Goal: Transaction & Acquisition: Purchase product/service

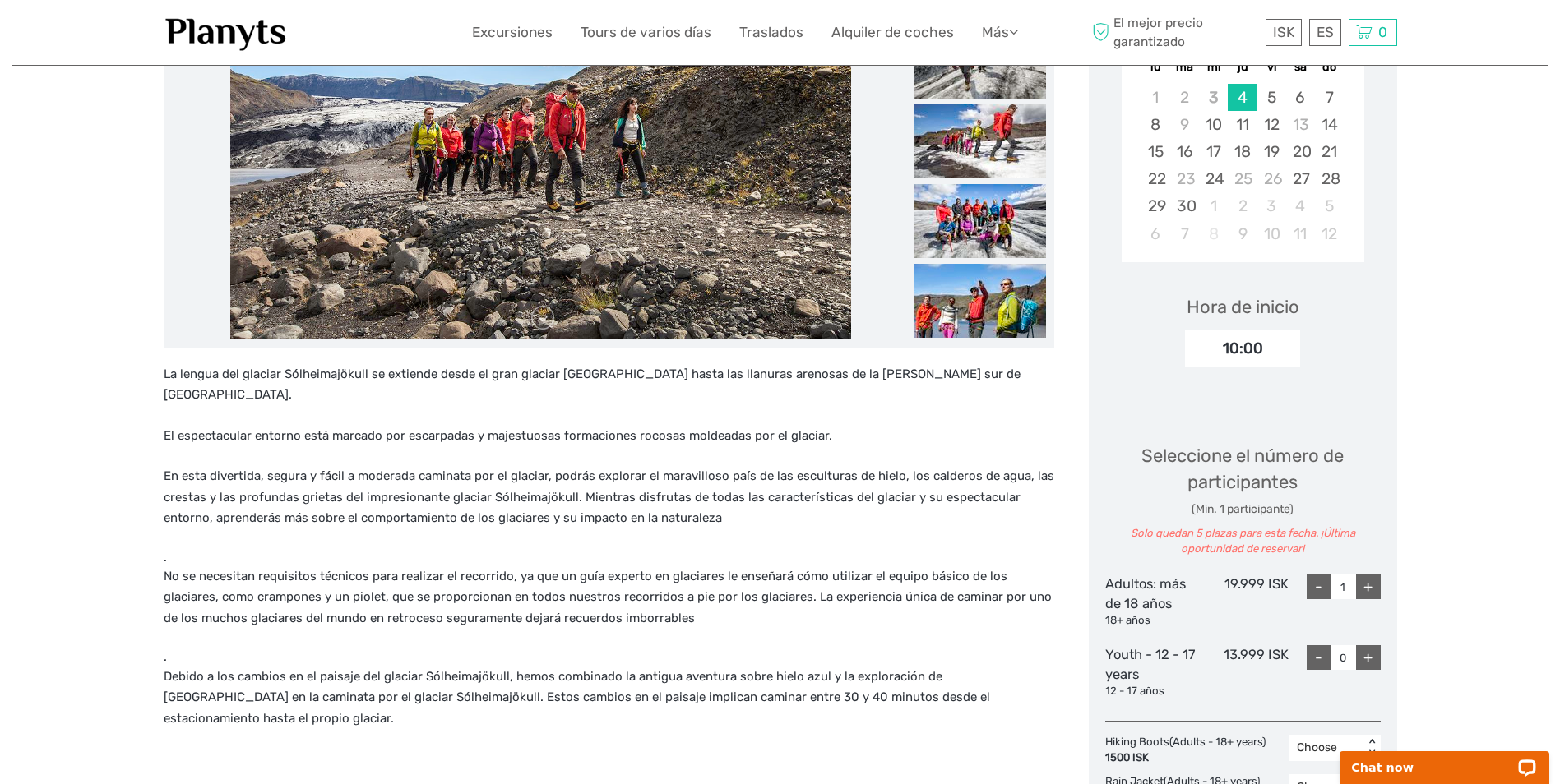
scroll to position [411, 0]
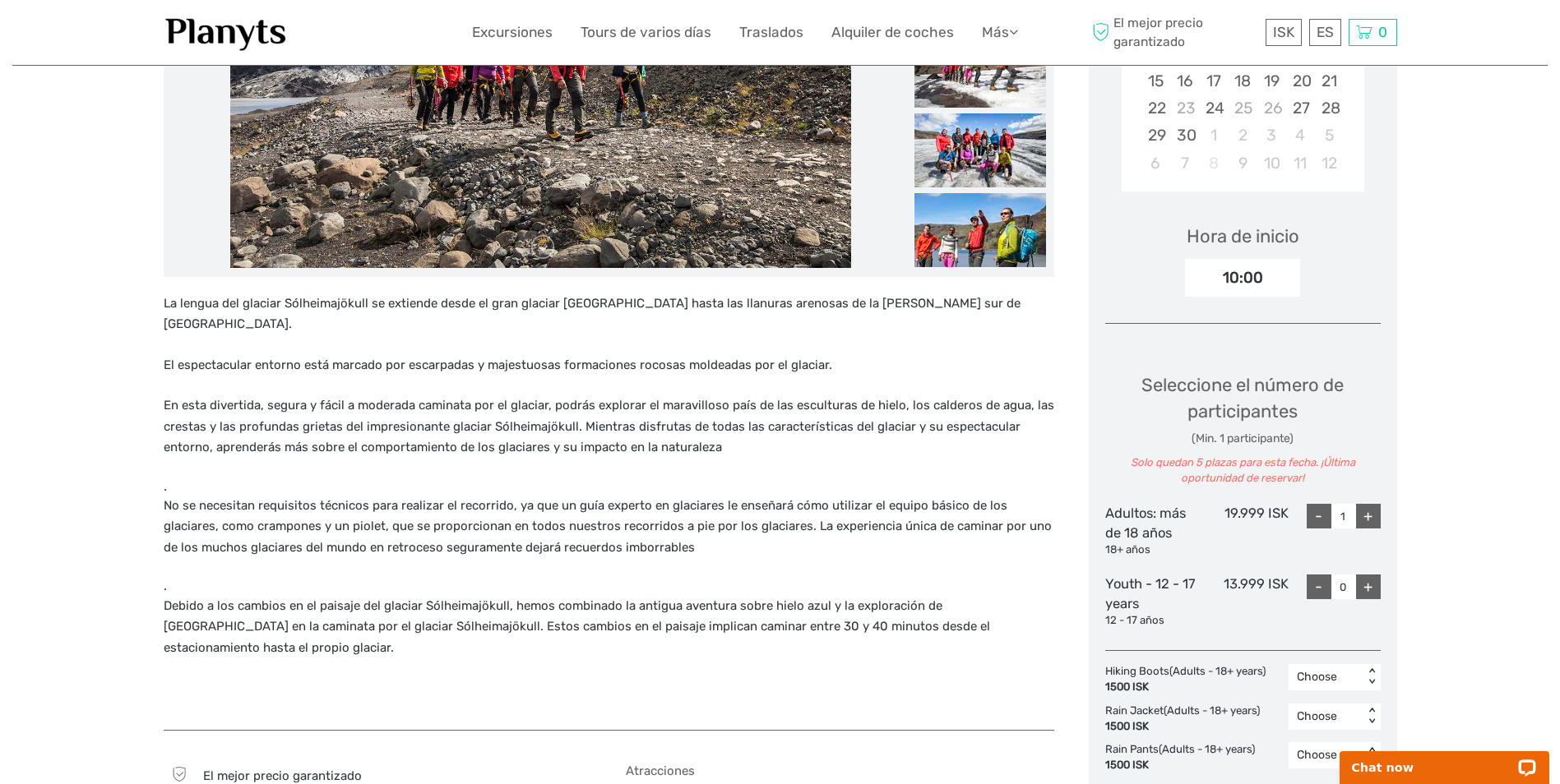
click at [1377, 514] on div "+" at bounding box center [1369, 516] width 24 height 24
type input "2"
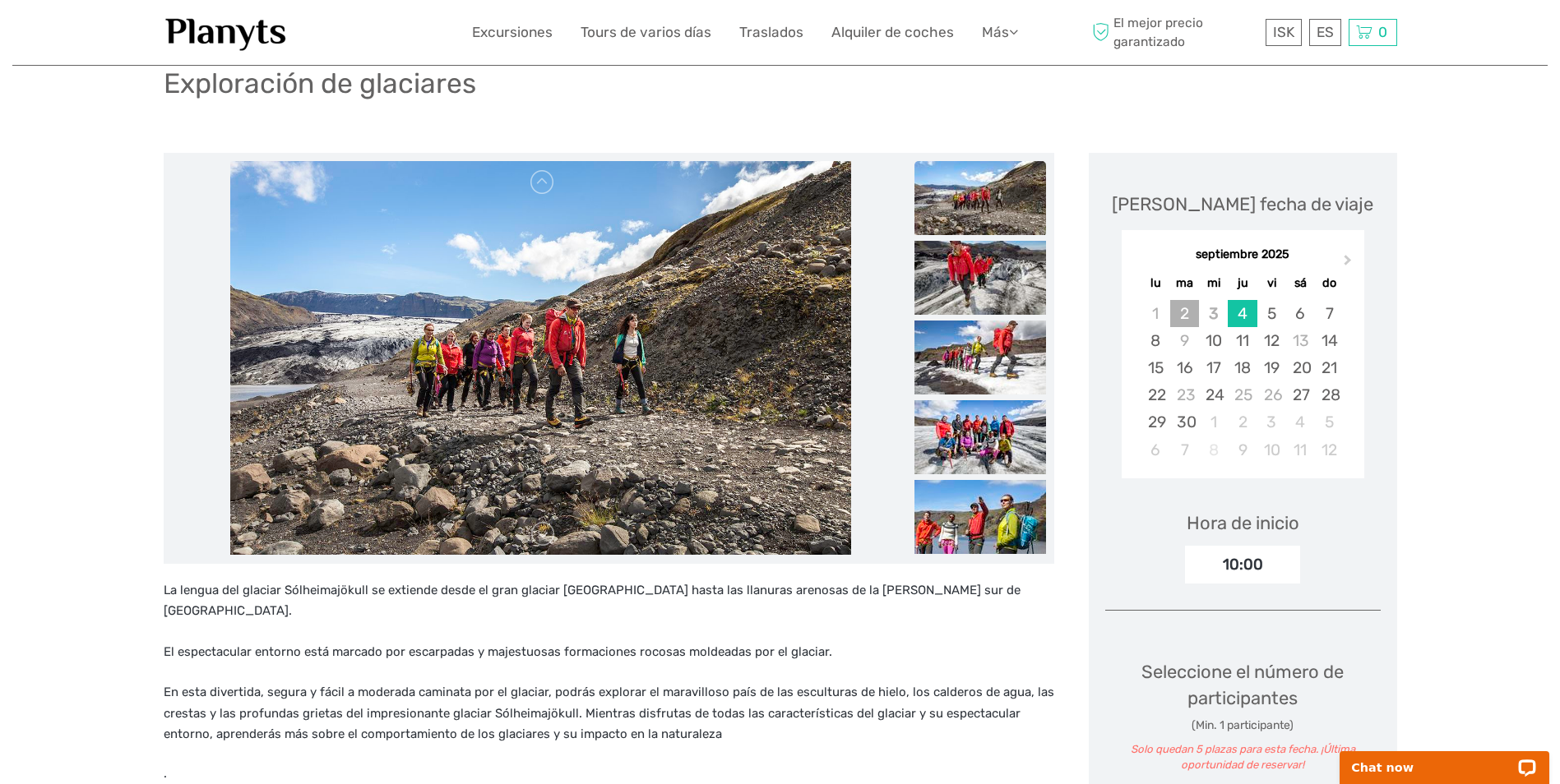
scroll to position [82, 0]
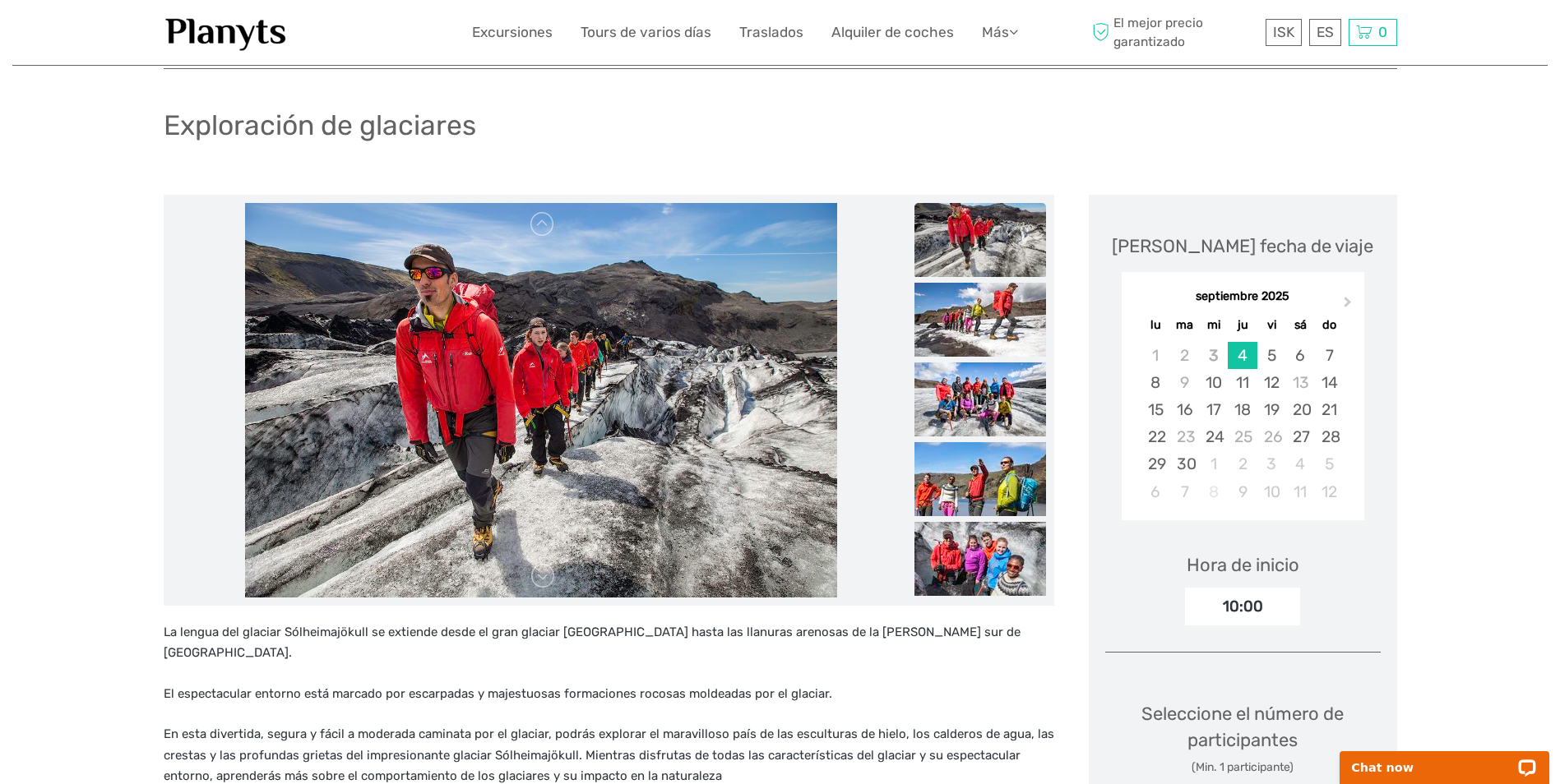
drag, startPoint x: 1244, startPoint y: 590, endPoint x: 1259, endPoint y: 624, distance: 37.2
click at [1244, 592] on div "10:00" at bounding box center [1242, 607] width 115 height 38
drag, startPoint x: 1272, startPoint y: 618, endPoint x: 1202, endPoint y: 604, distance: 71.4
click at [1202, 604] on div "10:00" at bounding box center [1242, 607] width 115 height 38
click at [1202, 603] on div "10:00" at bounding box center [1242, 607] width 115 height 38
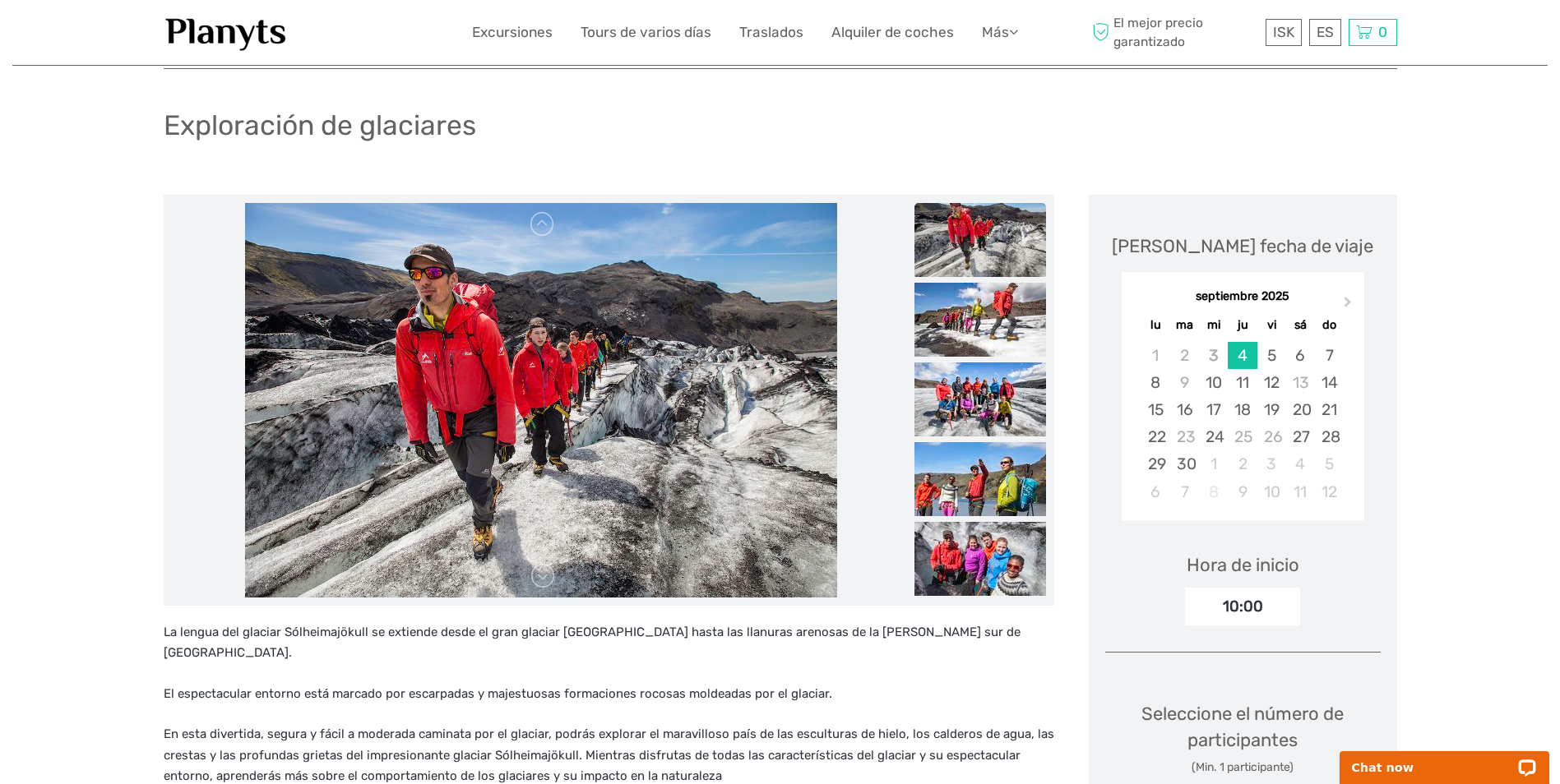
click at [1280, 602] on div "10:00" at bounding box center [1242, 607] width 115 height 38
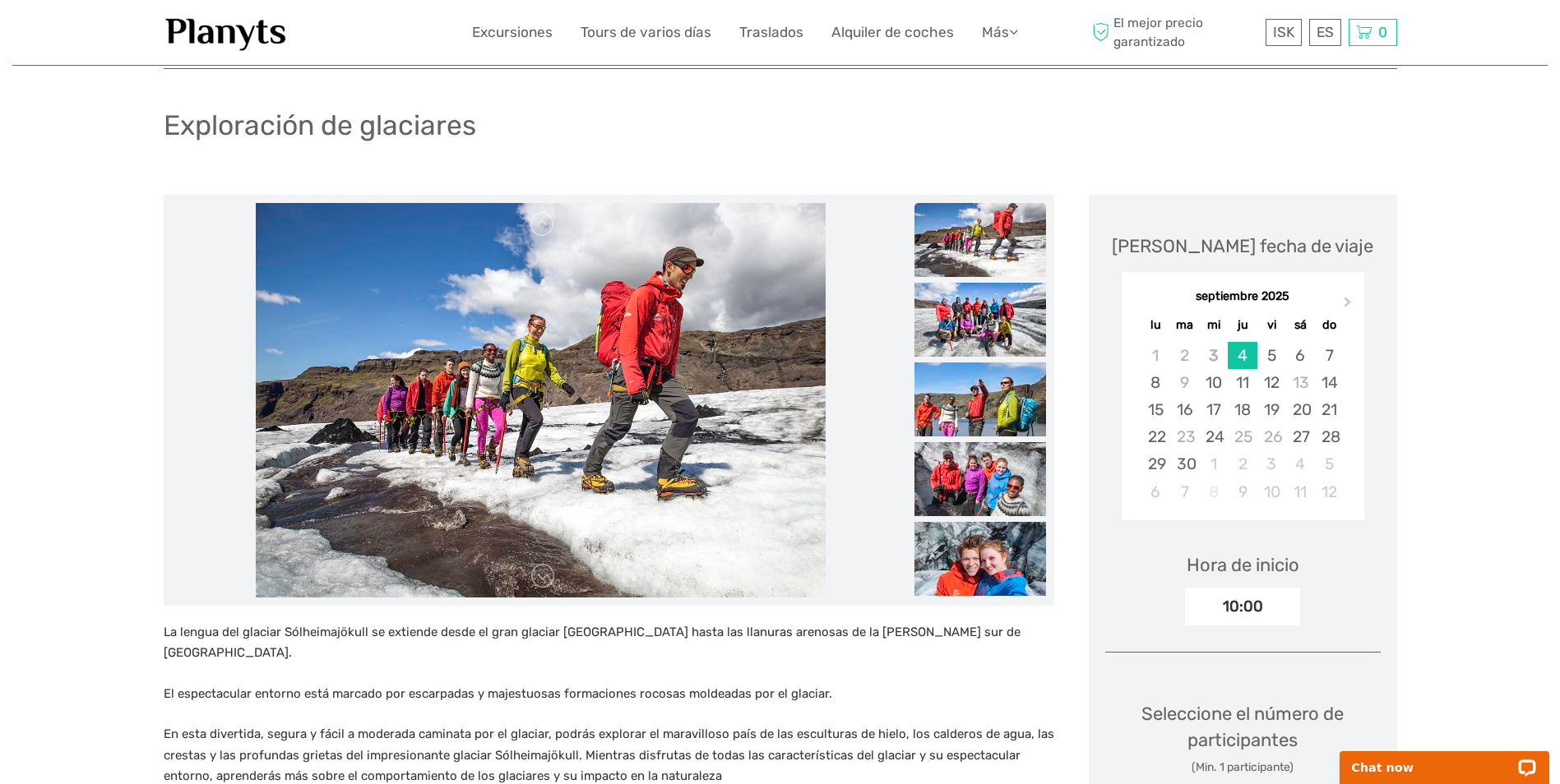
click at [1278, 602] on div "10:00" at bounding box center [1242, 607] width 115 height 38
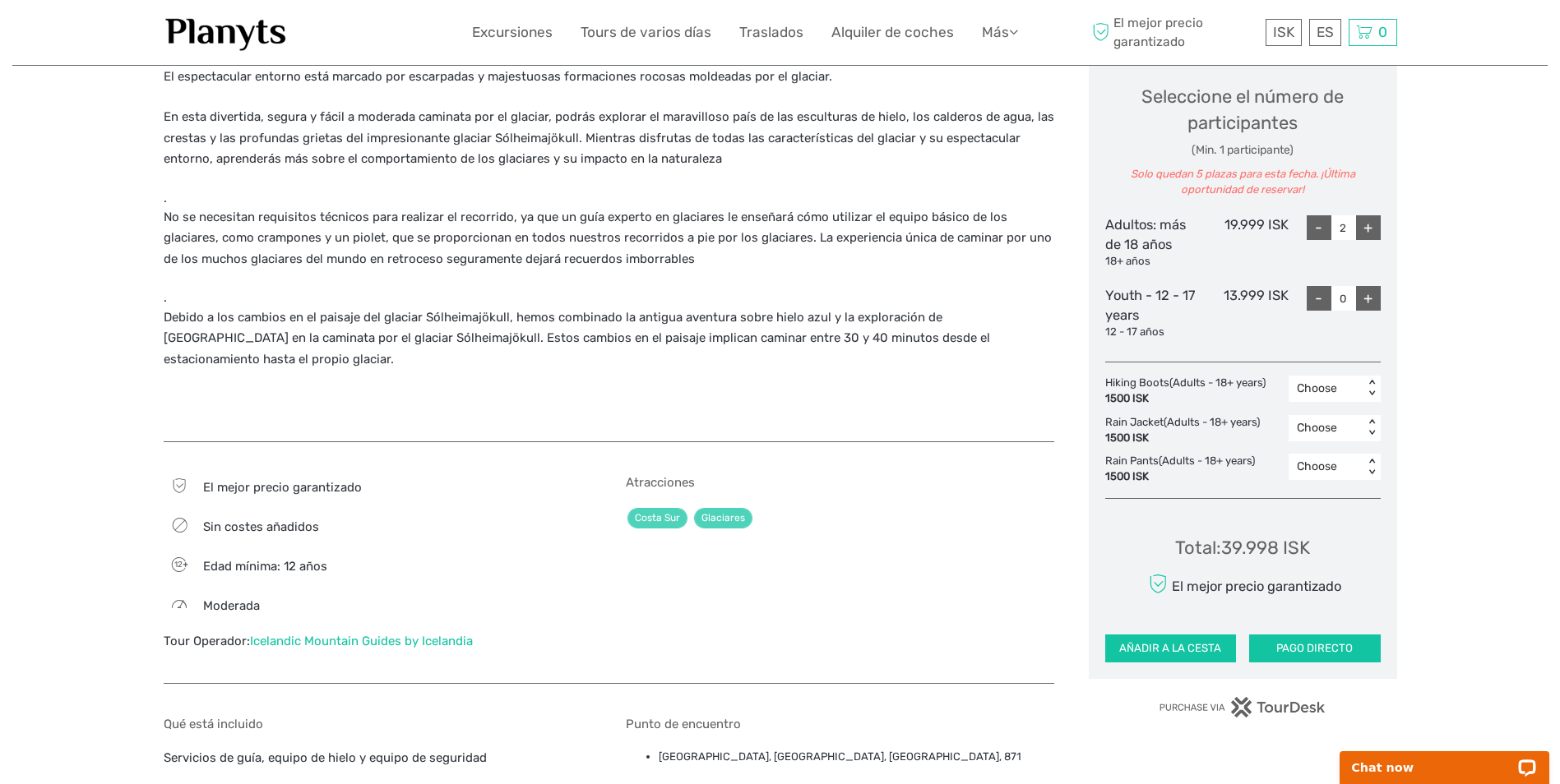
scroll to position [740, 0]
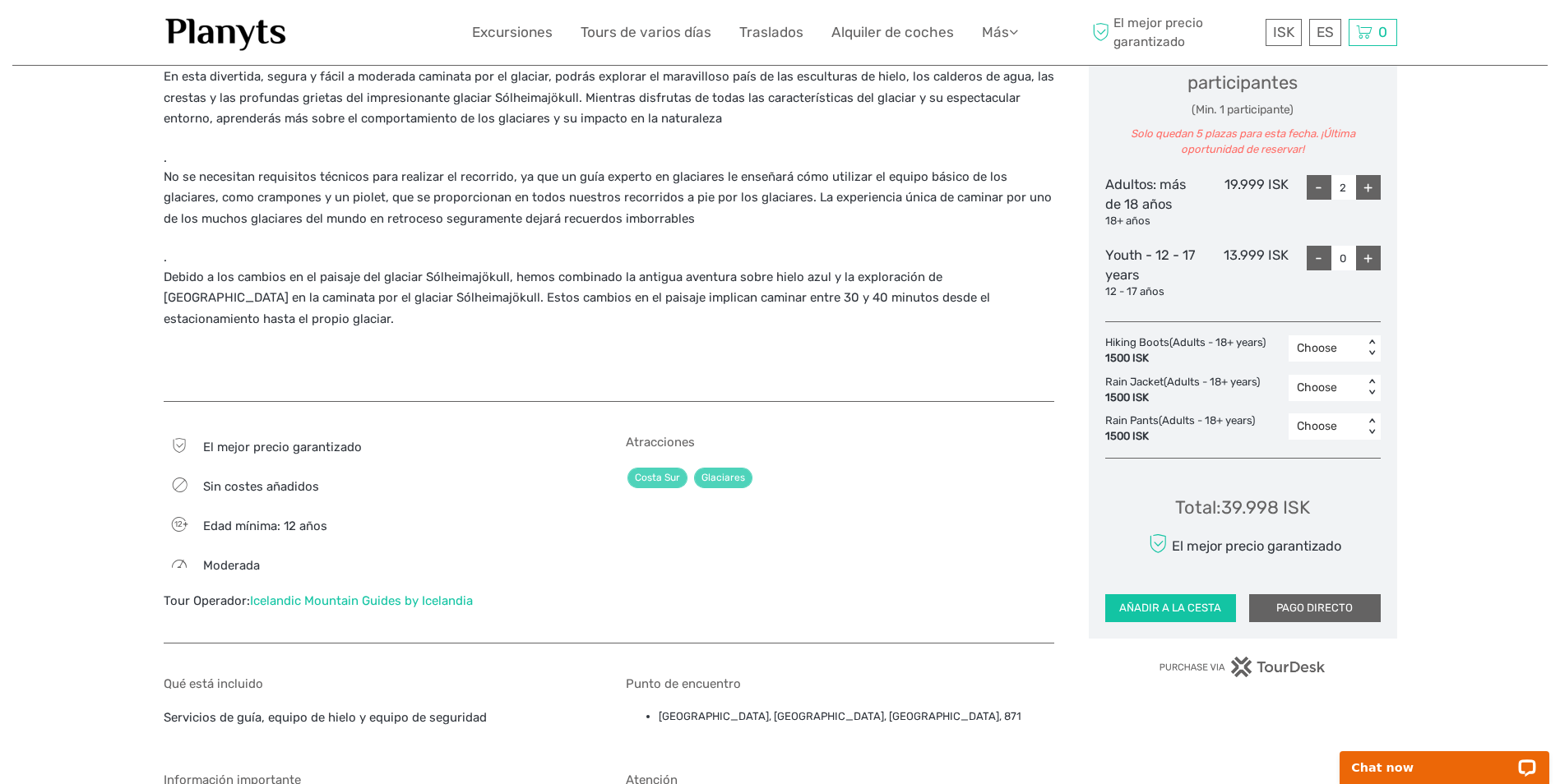
click at [1321, 601] on button "PAGO DIRECTO" at bounding box center [1314, 609] width 132 height 28
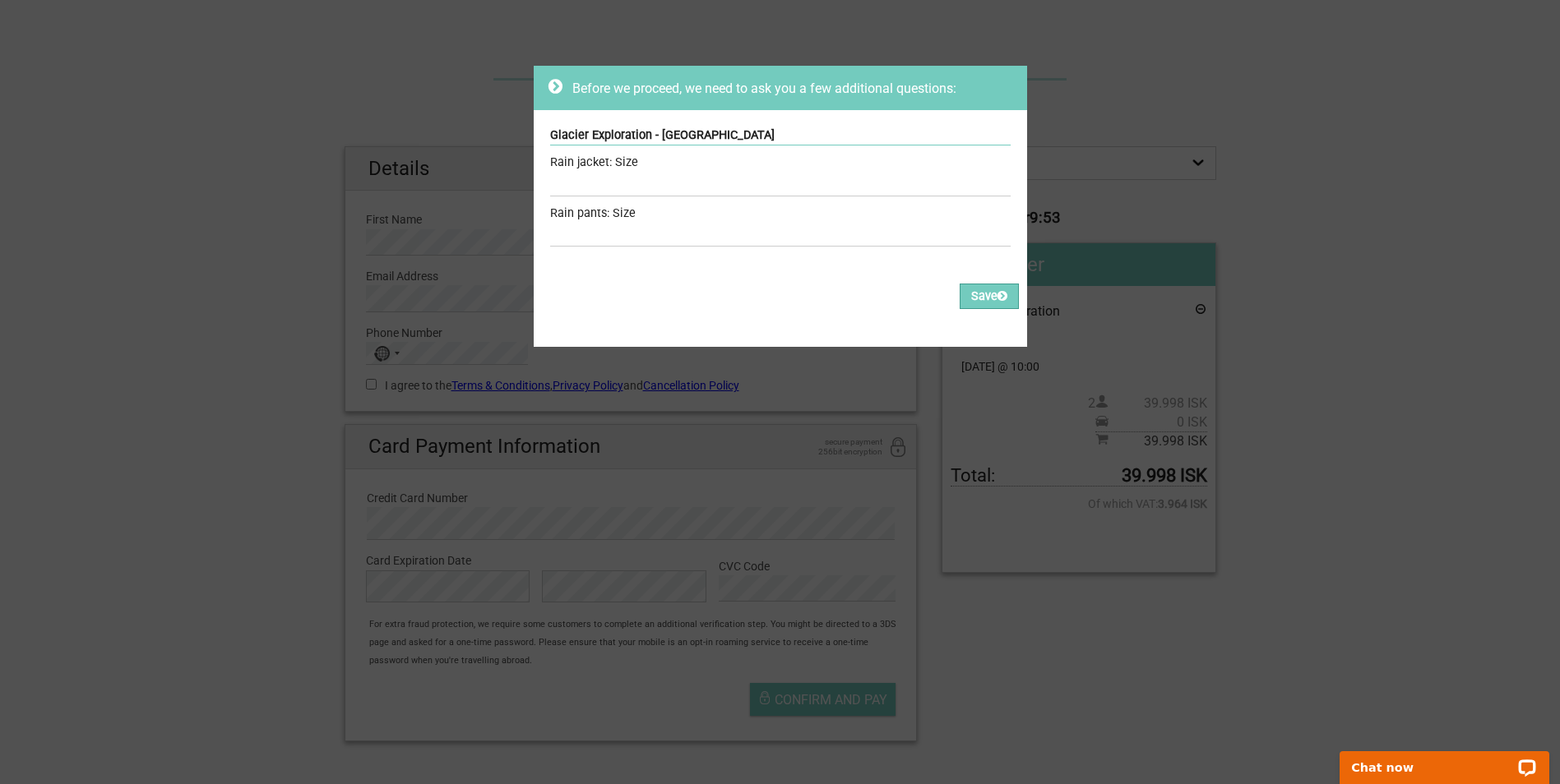
click at [632, 162] on div "Rain jacket: Size" at bounding box center [780, 162] width 460 height 18
click at [624, 161] on div "Rain jacket: Size" at bounding box center [780, 162] width 460 height 18
click at [568, 170] on div "Rain jacket: Size" at bounding box center [780, 162] width 460 height 18
click at [576, 151] on div "Glacier Exploration - Sólheimajökull Rain jacket: Size Required Rain pants: Siz…" at bounding box center [780, 189] width 494 height 157
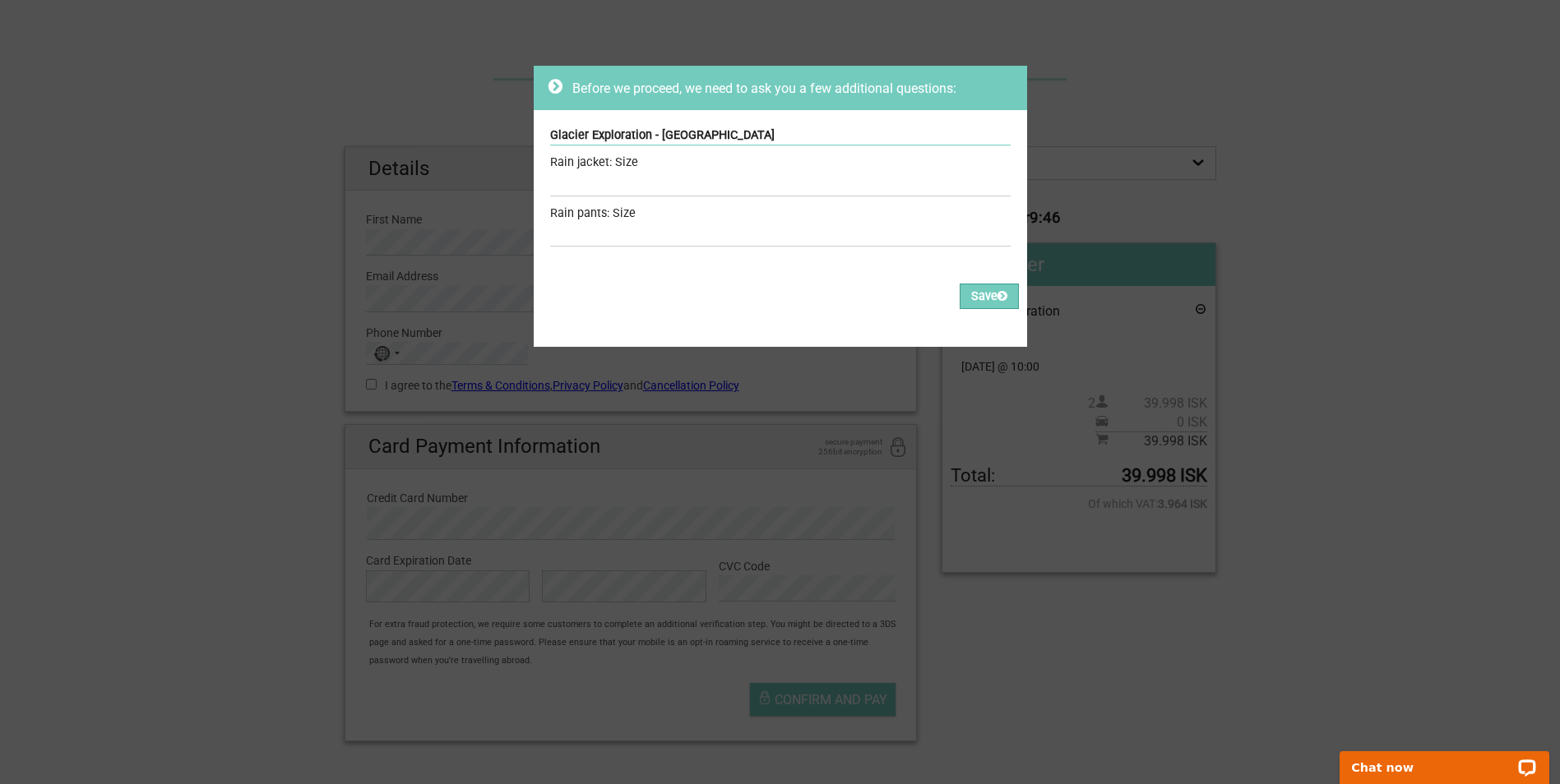
click at [580, 167] on div "Rain jacket: Size" at bounding box center [780, 162] width 460 height 18
click at [603, 165] on div "Rain jacket: Size" at bounding box center [780, 162] width 460 height 18
drag, startPoint x: 576, startPoint y: 161, endPoint x: 630, endPoint y: 161, distance: 54.0
click at [630, 161] on div "Rain jacket: Size" at bounding box center [780, 162] width 460 height 18
click at [629, 162] on div "Rain jacket: Size" at bounding box center [780, 162] width 460 height 18
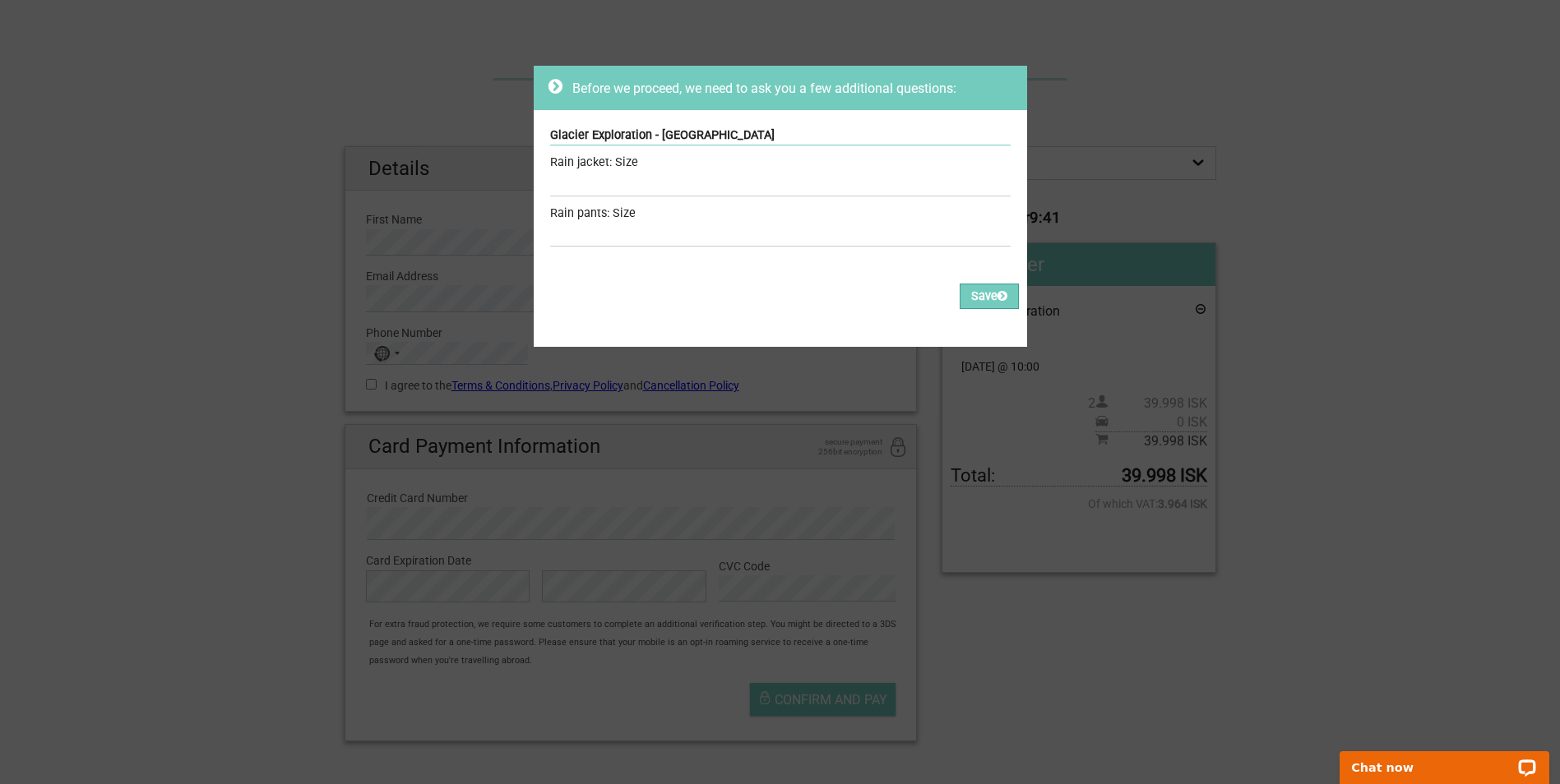
drag, startPoint x: 629, startPoint y: 162, endPoint x: 590, endPoint y: 156, distance: 39.5
click at [590, 156] on div "Rain jacket: Size" at bounding box center [780, 162] width 460 height 18
drag, startPoint x: 590, startPoint y: 156, endPoint x: 638, endPoint y: 161, distance: 48.3
click at [638, 161] on div "Rain jacket: Size" at bounding box center [780, 162] width 460 height 18
click at [611, 185] on input "text" at bounding box center [780, 185] width 460 height 24
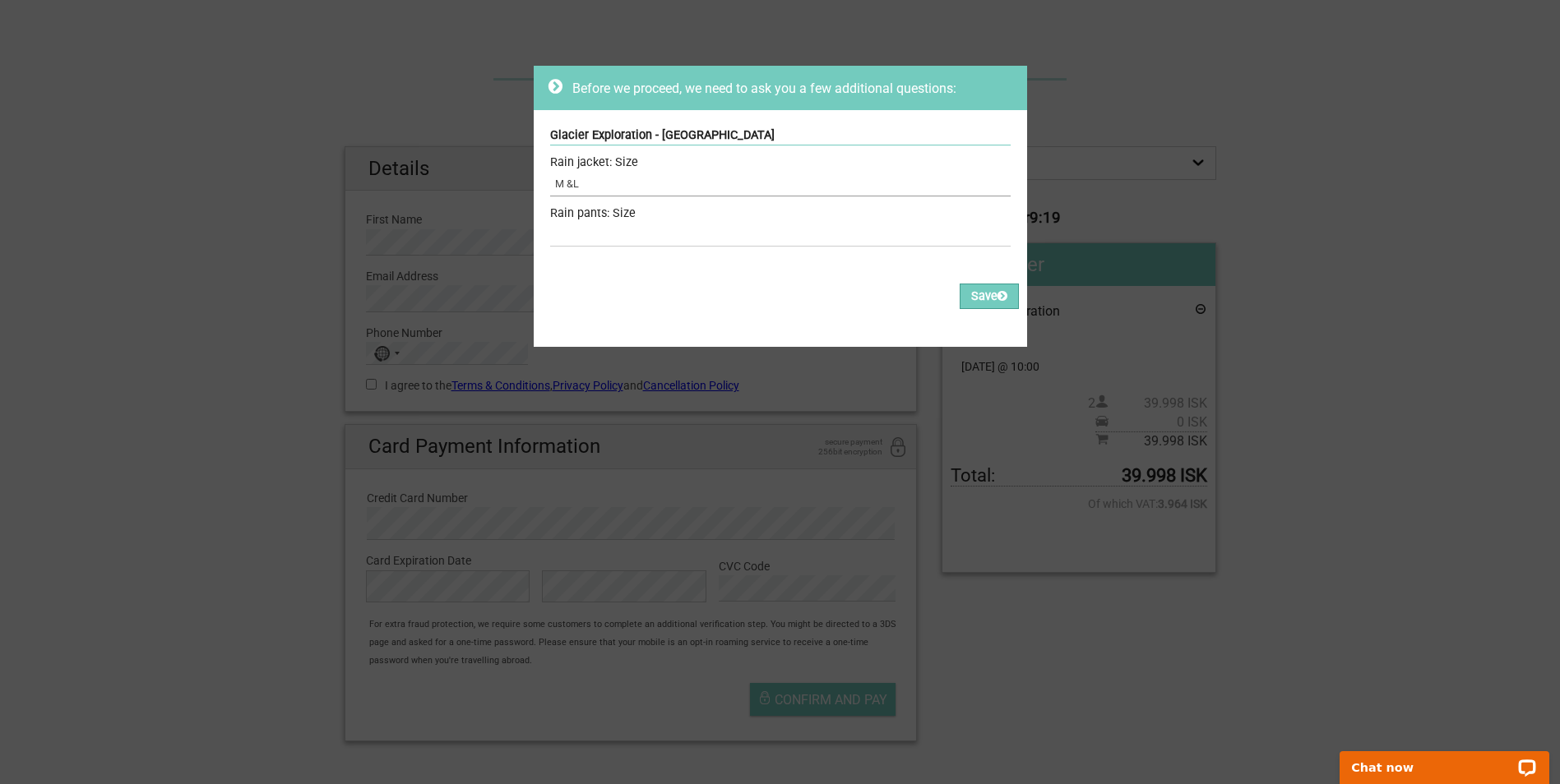
type input "M &L"
click at [697, 234] on input "text" at bounding box center [780, 235] width 460 height 24
type input "M& L"
click at [982, 286] on button "Save" at bounding box center [989, 296] width 59 height 25
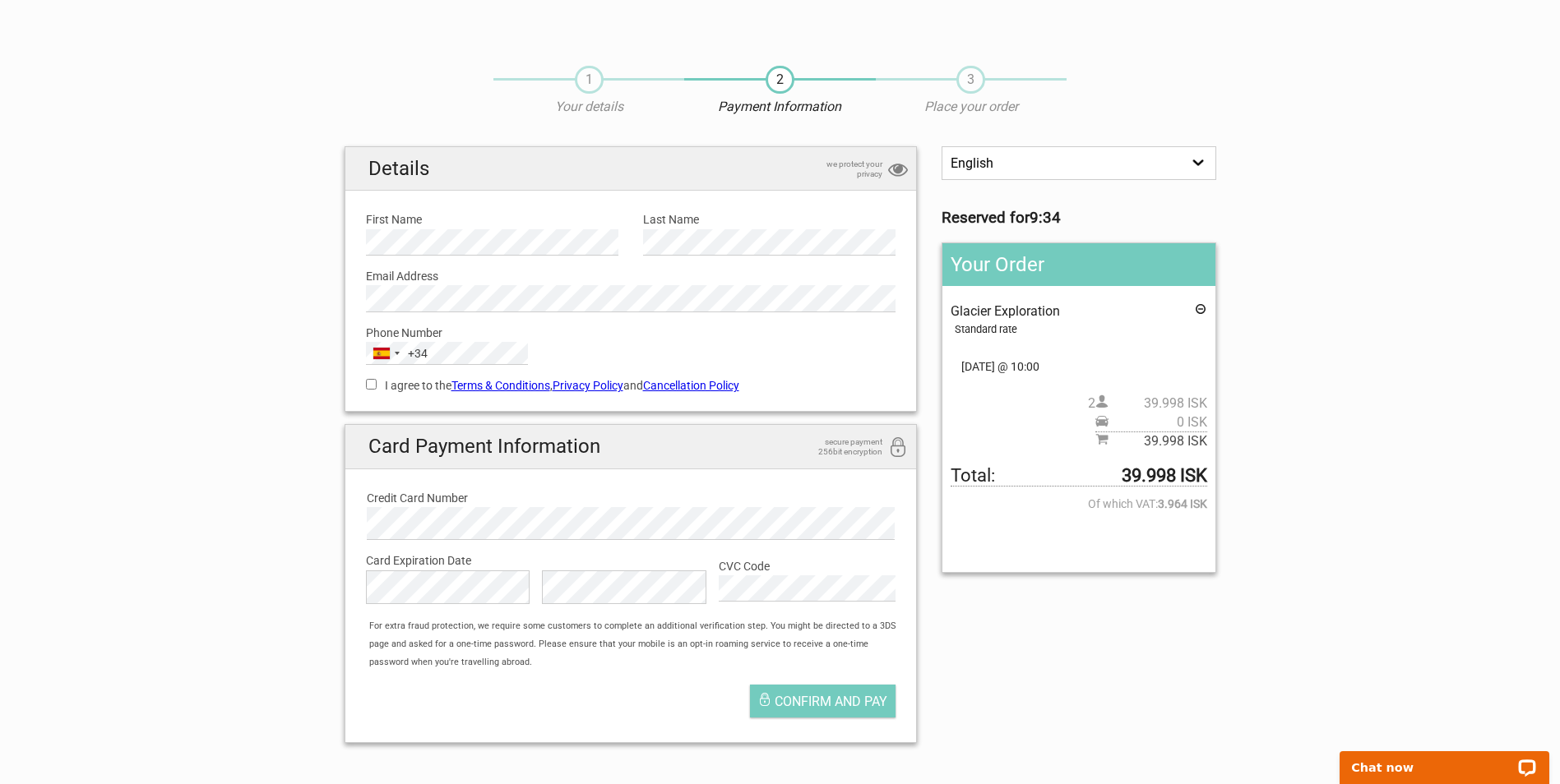
click at [370, 385] on input "I agree to the Terms & Conditions , Privacy Policy and Cancellation Policy" at bounding box center [371, 384] width 10 height 10
checkbox input "true"
click at [27, 493] on section "1 Your details 2 Payment Information 3 Place your order English Español Deutsch…" at bounding box center [780, 403] width 1560 height 707
click at [769, 576] on label "CVC Code" at bounding box center [807, 566] width 176 height 18
click at [846, 645] on div "For extra fraud protection, we require some customers to complete an additional…" at bounding box center [639, 645] width 555 height 55
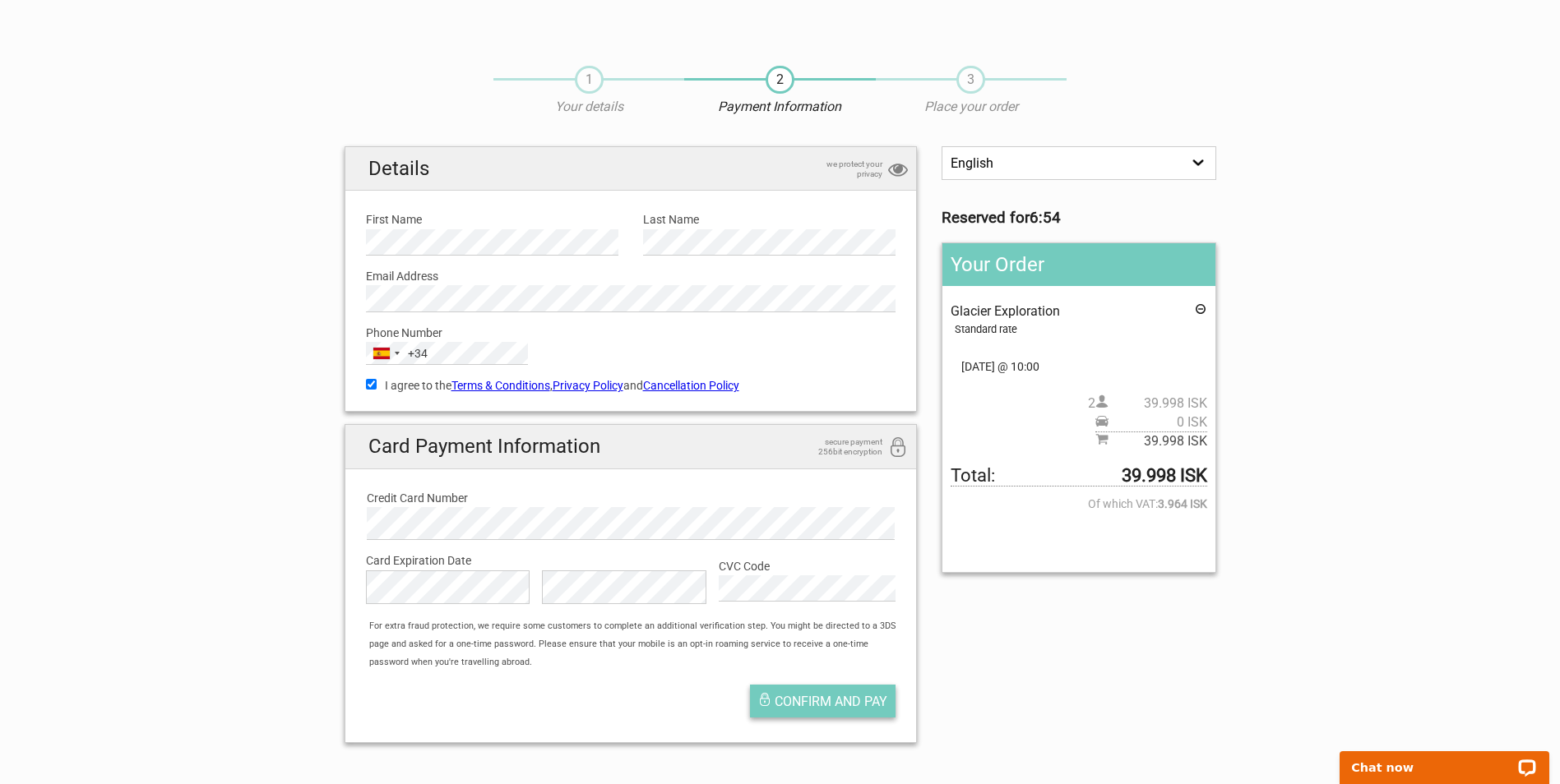
click at [842, 704] on span "Confirm and pay" at bounding box center [831, 701] width 113 height 16
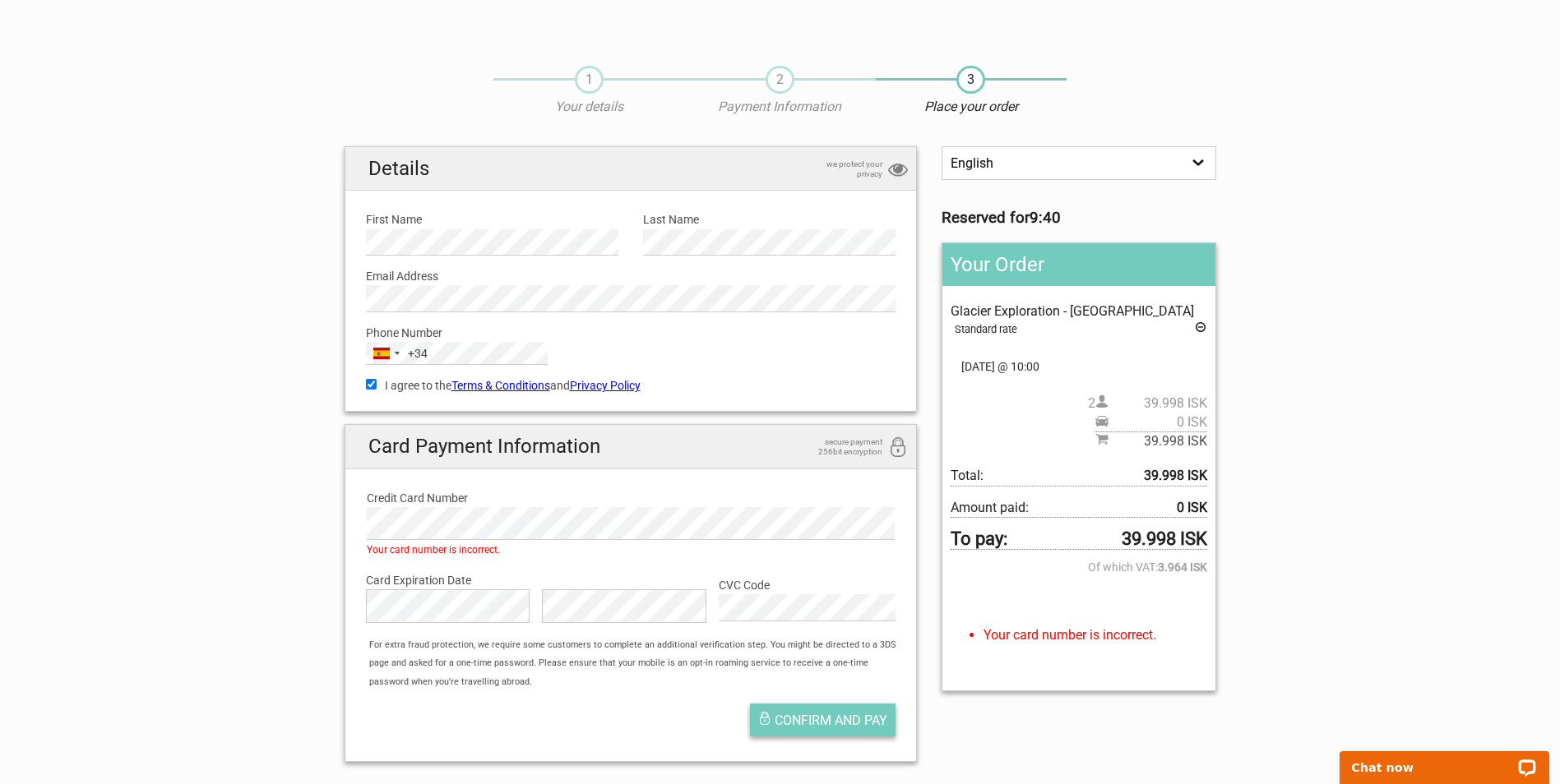
click at [808, 712] on button "Confirm and pay" at bounding box center [822, 720] width 146 height 33
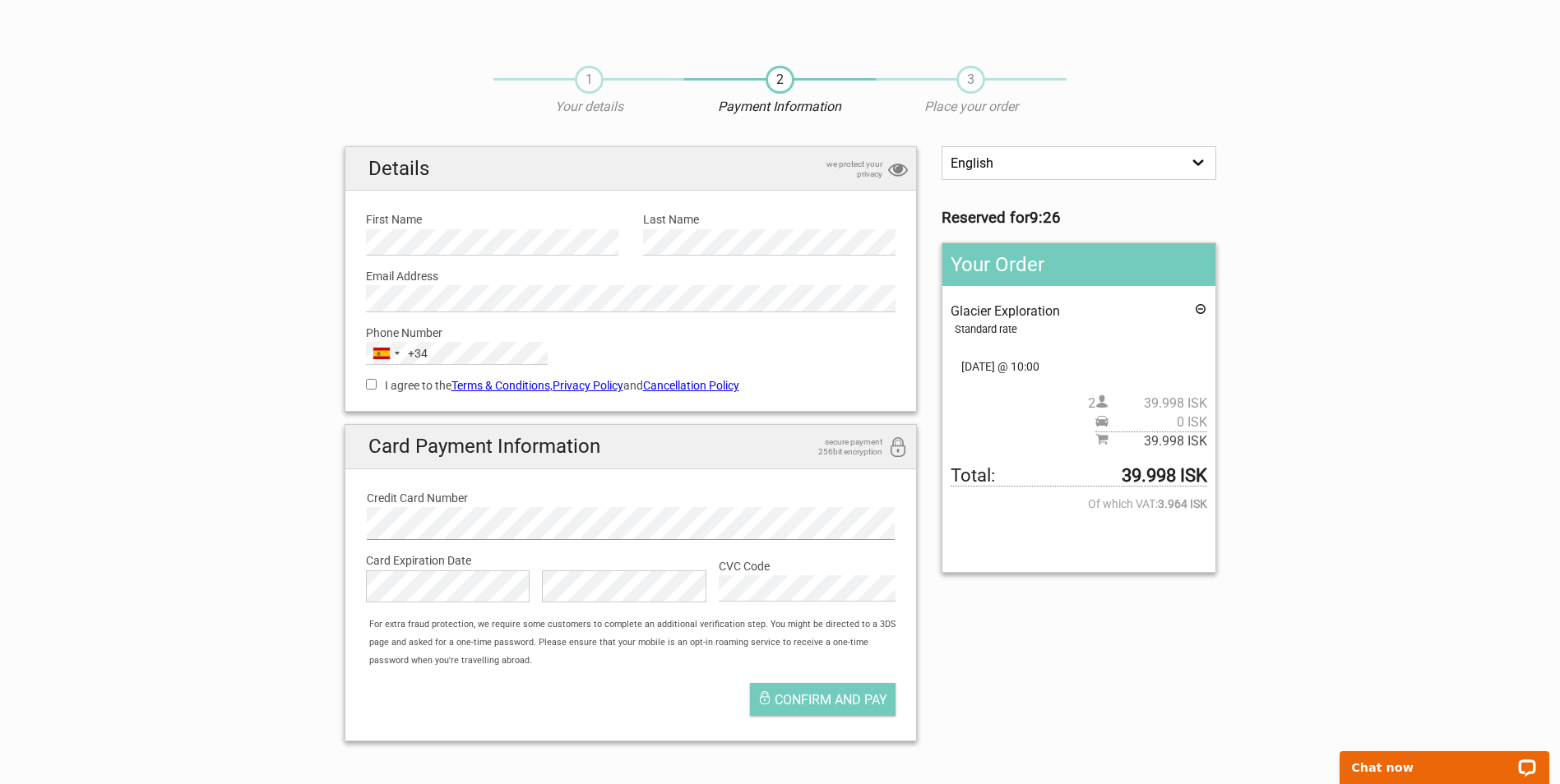
click at [342, 509] on div "Details we protect your privacy First Name Please provide us with your name. La…" at bounding box center [631, 451] width 597 height 609
click at [585, 79] on span "1" at bounding box center [589, 79] width 29 height 28
click at [1198, 307] on icon at bounding box center [1201, 311] width 13 height 18
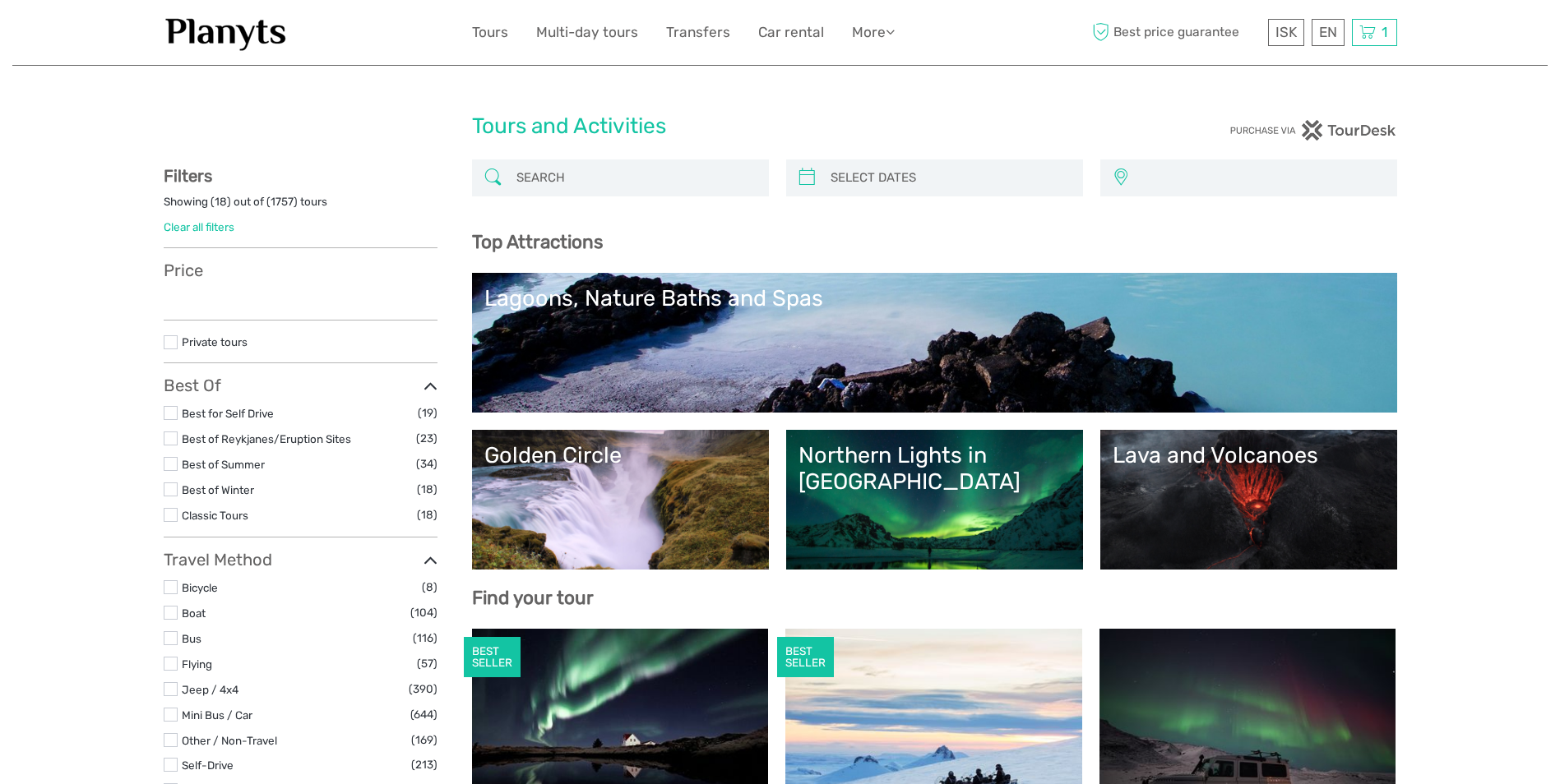
select select
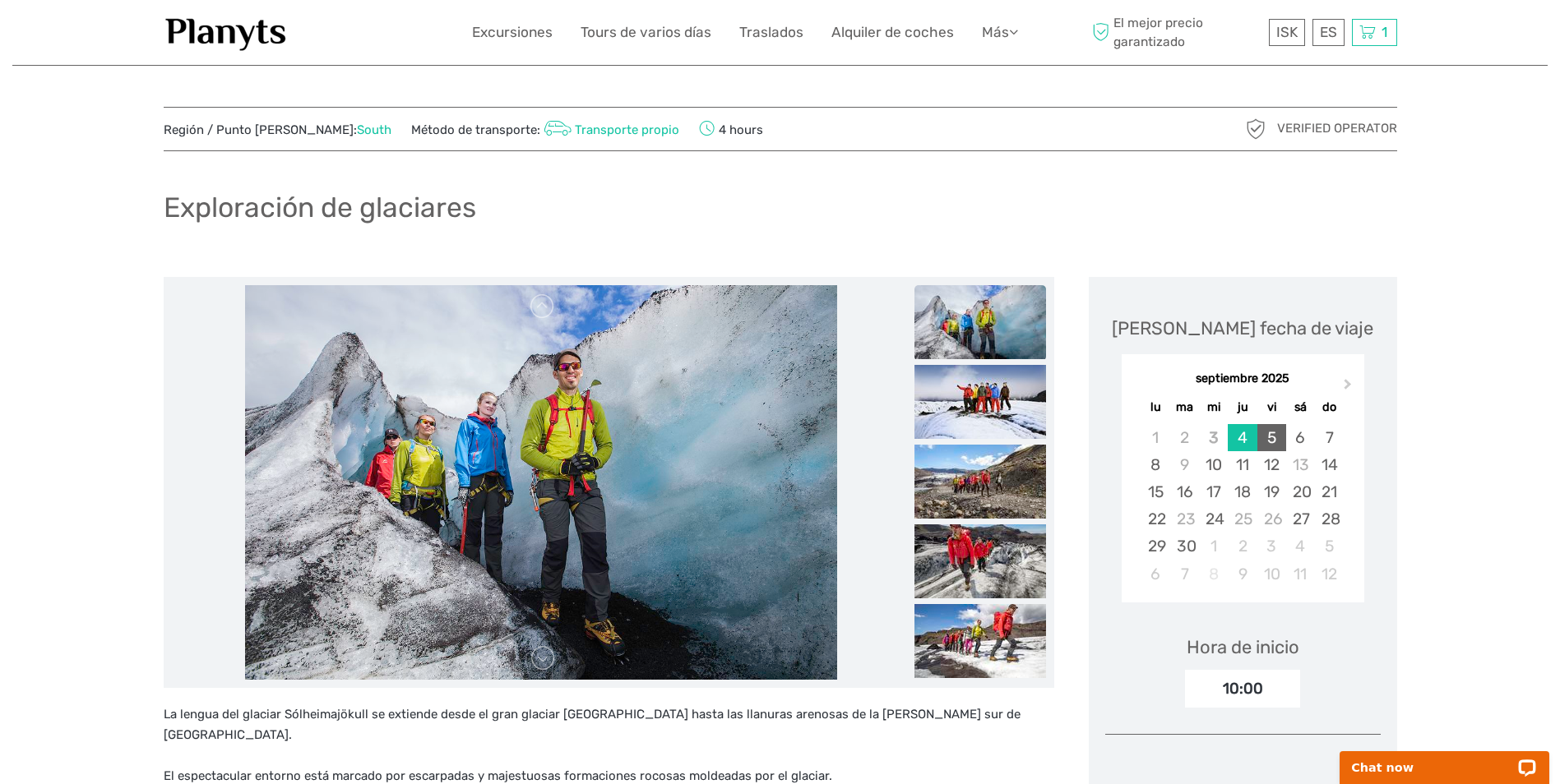
click at [1271, 443] on div "5" at bounding box center [1272, 438] width 29 height 27
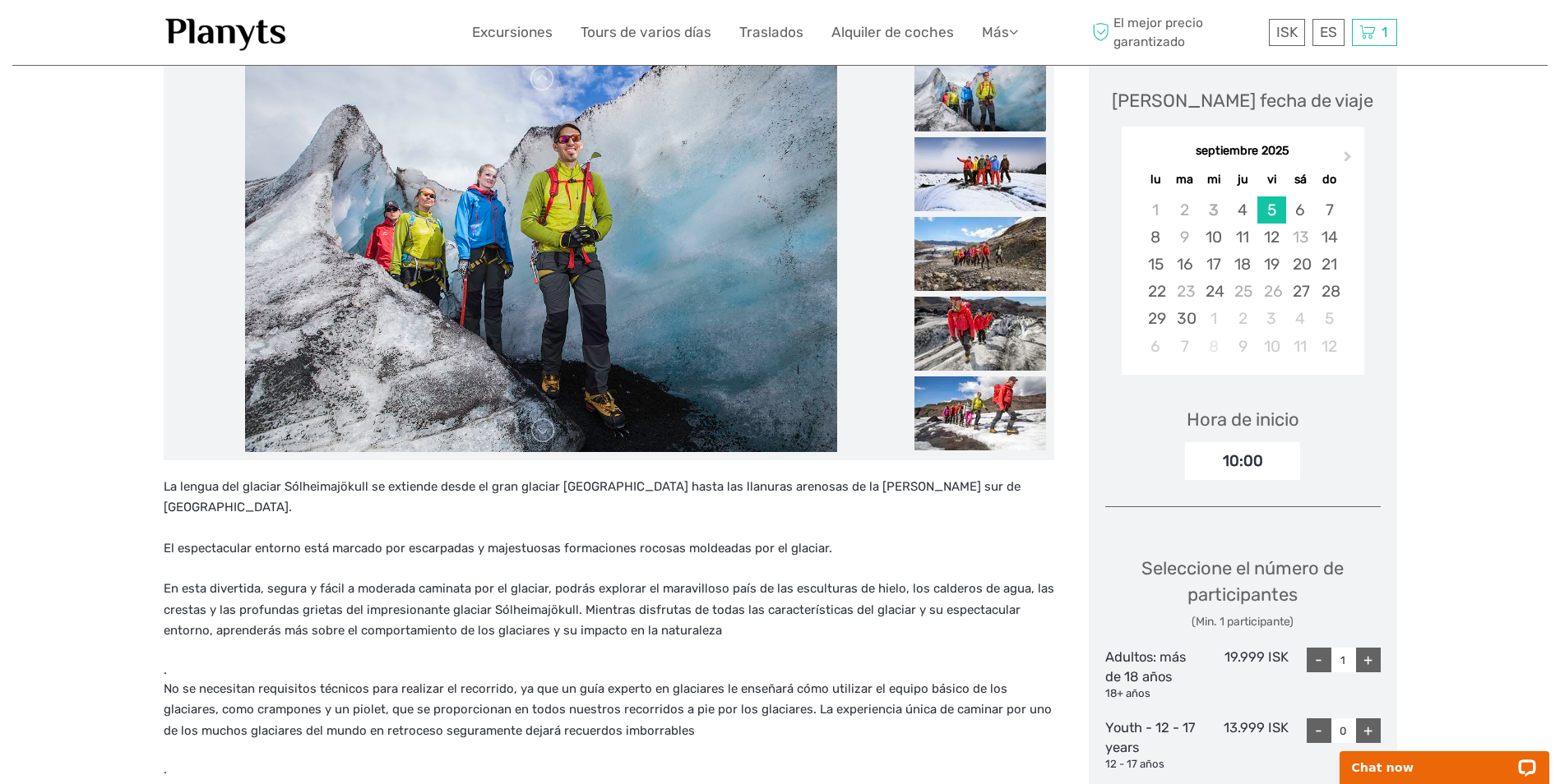
scroll to position [246, 0]
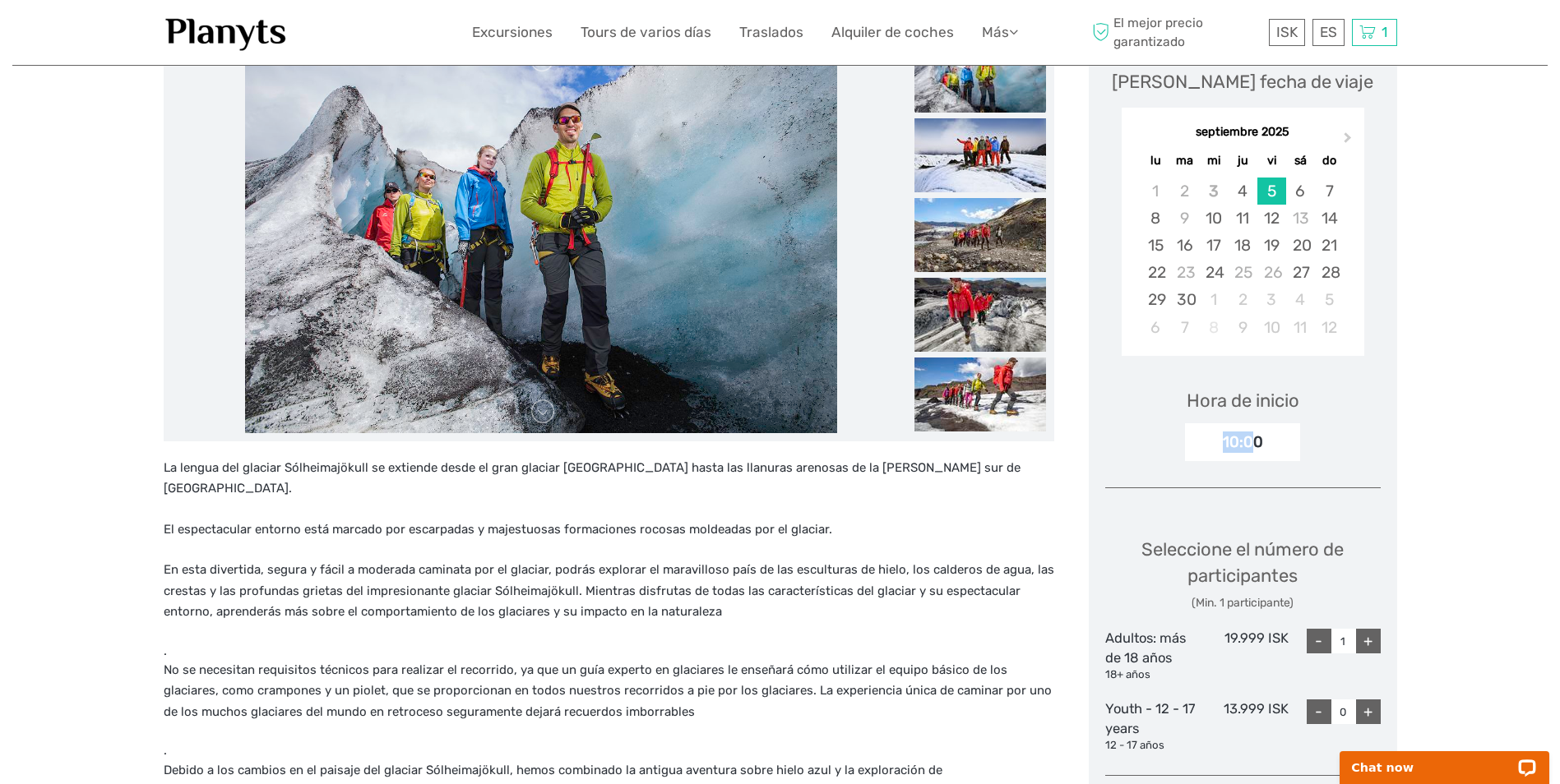
drag, startPoint x: 1253, startPoint y: 446, endPoint x: 1186, endPoint y: 454, distance: 67.5
click at [1186, 454] on div "10:00" at bounding box center [1242, 442] width 115 height 38
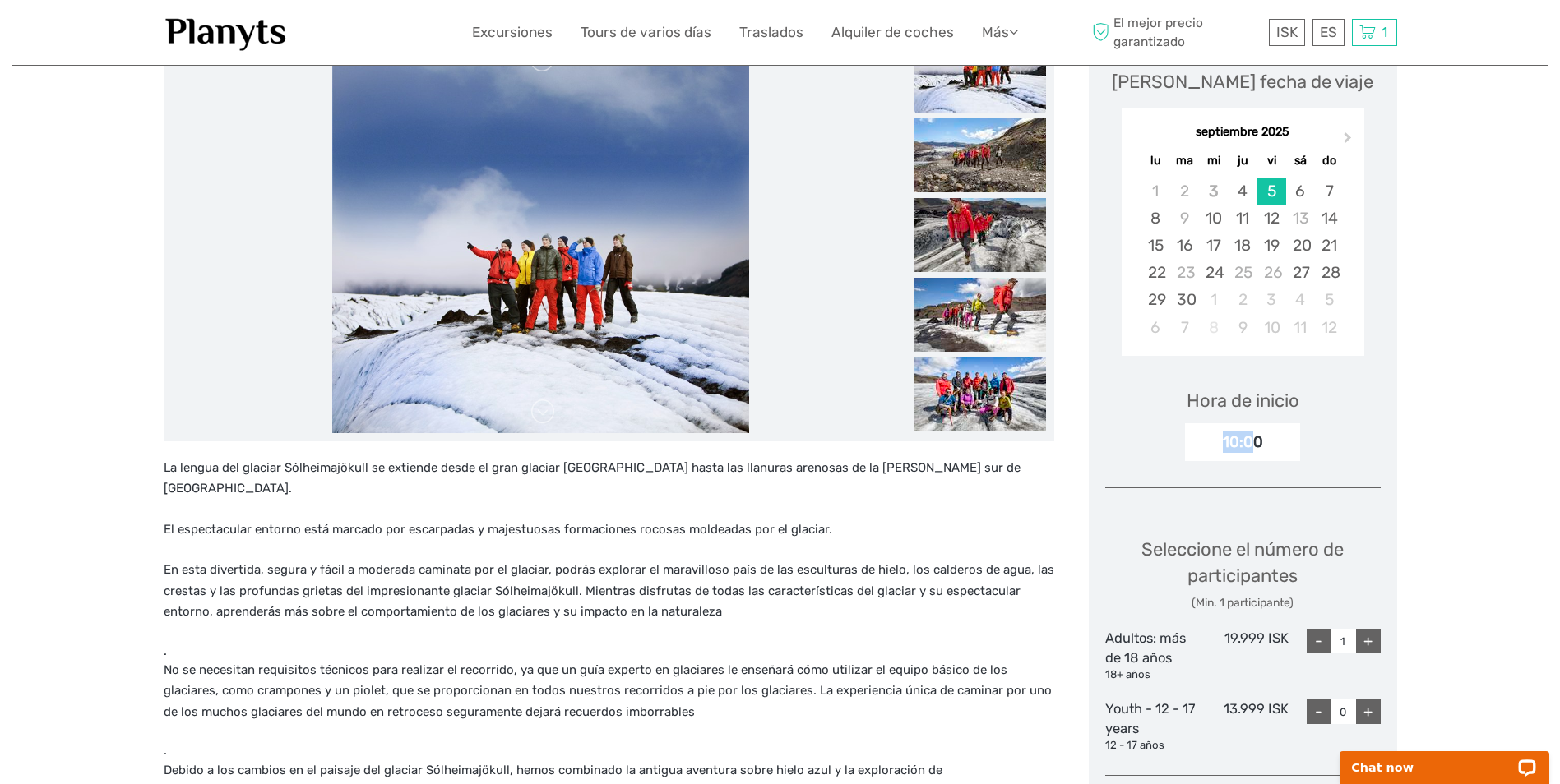
click at [1375, 644] on div "+" at bounding box center [1369, 641] width 24 height 24
type input "2"
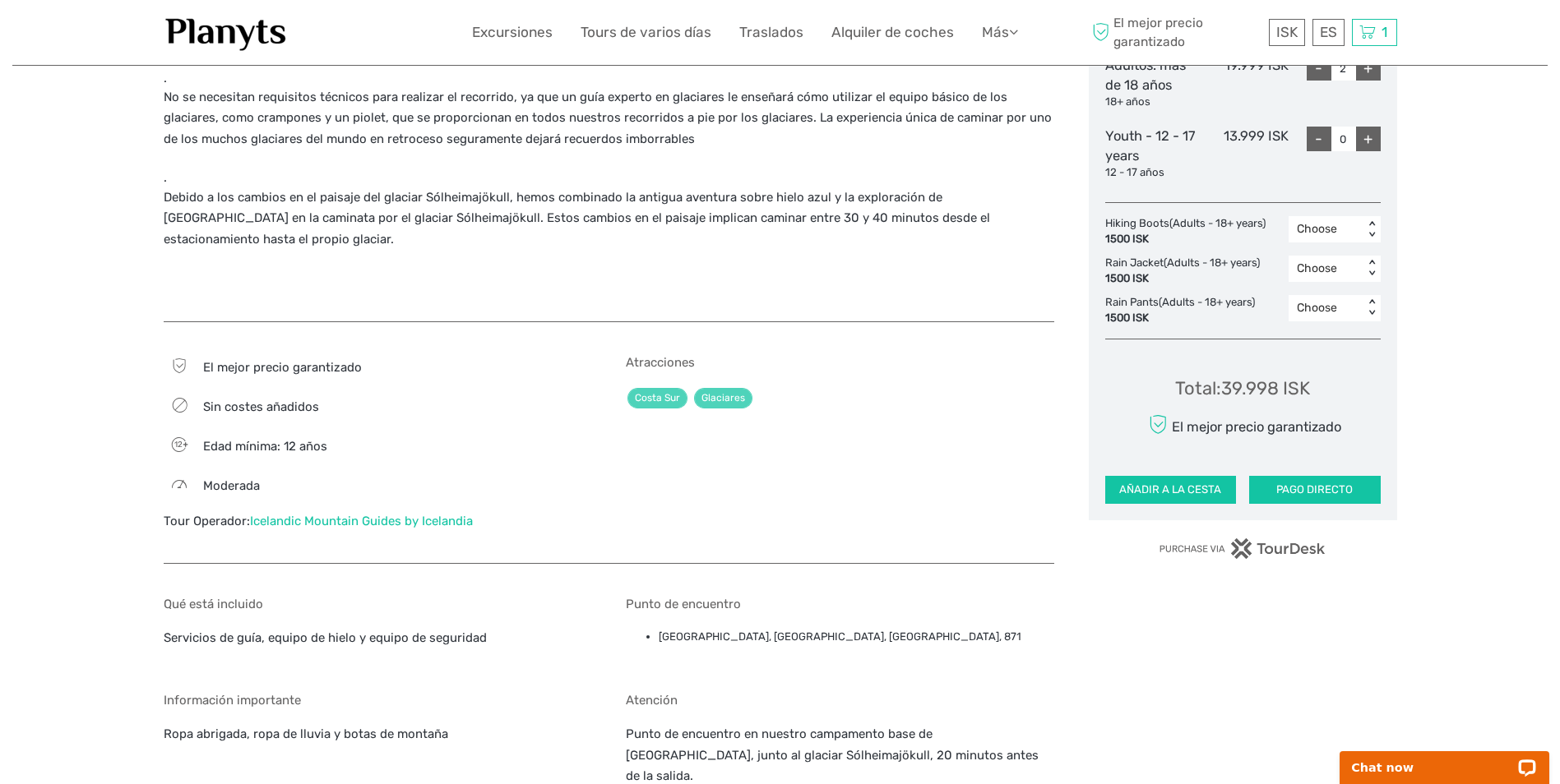
scroll to position [822, 0]
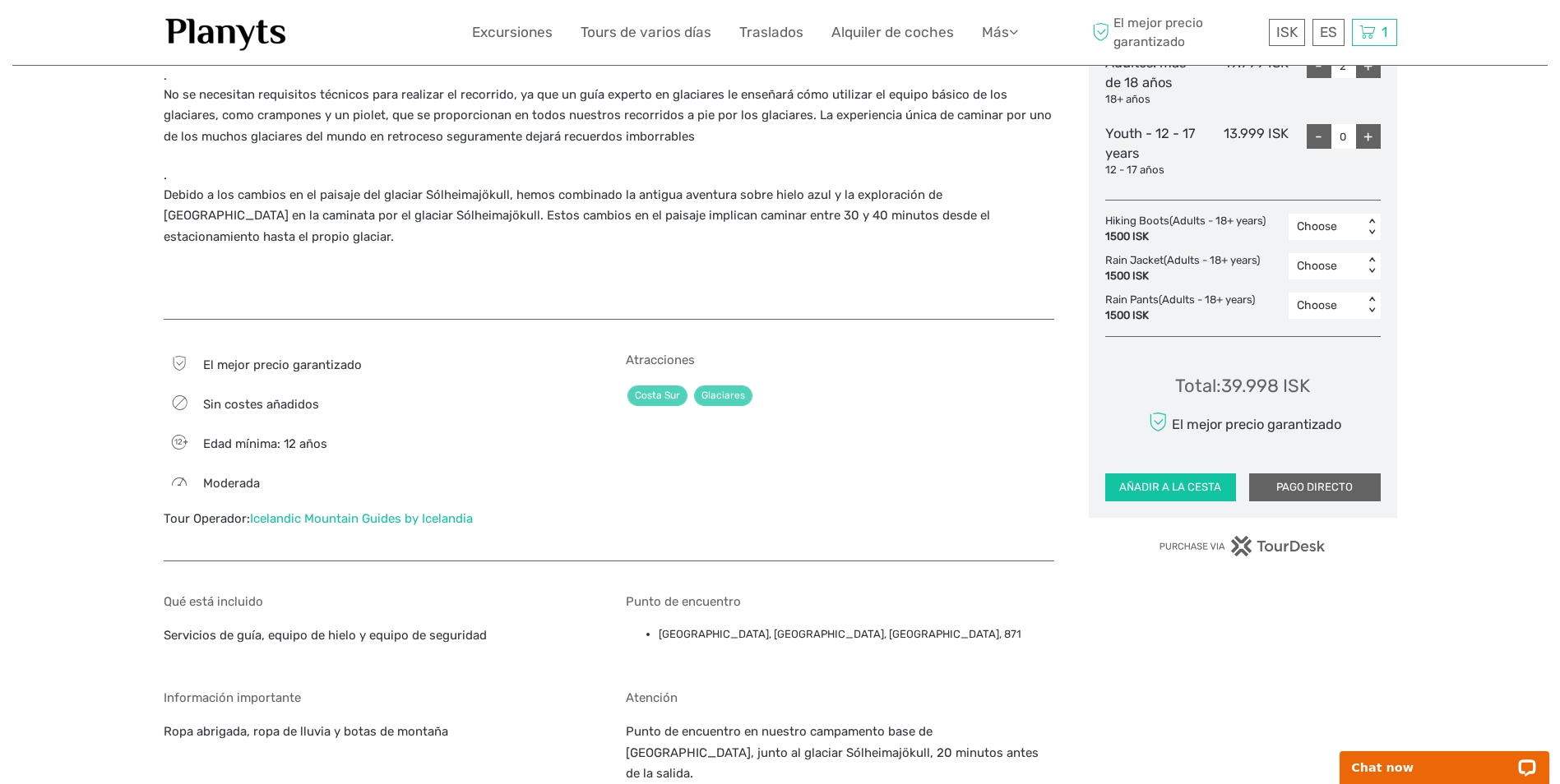
click at [1310, 486] on button "PAGO DIRECTO" at bounding box center [1314, 487] width 132 height 28
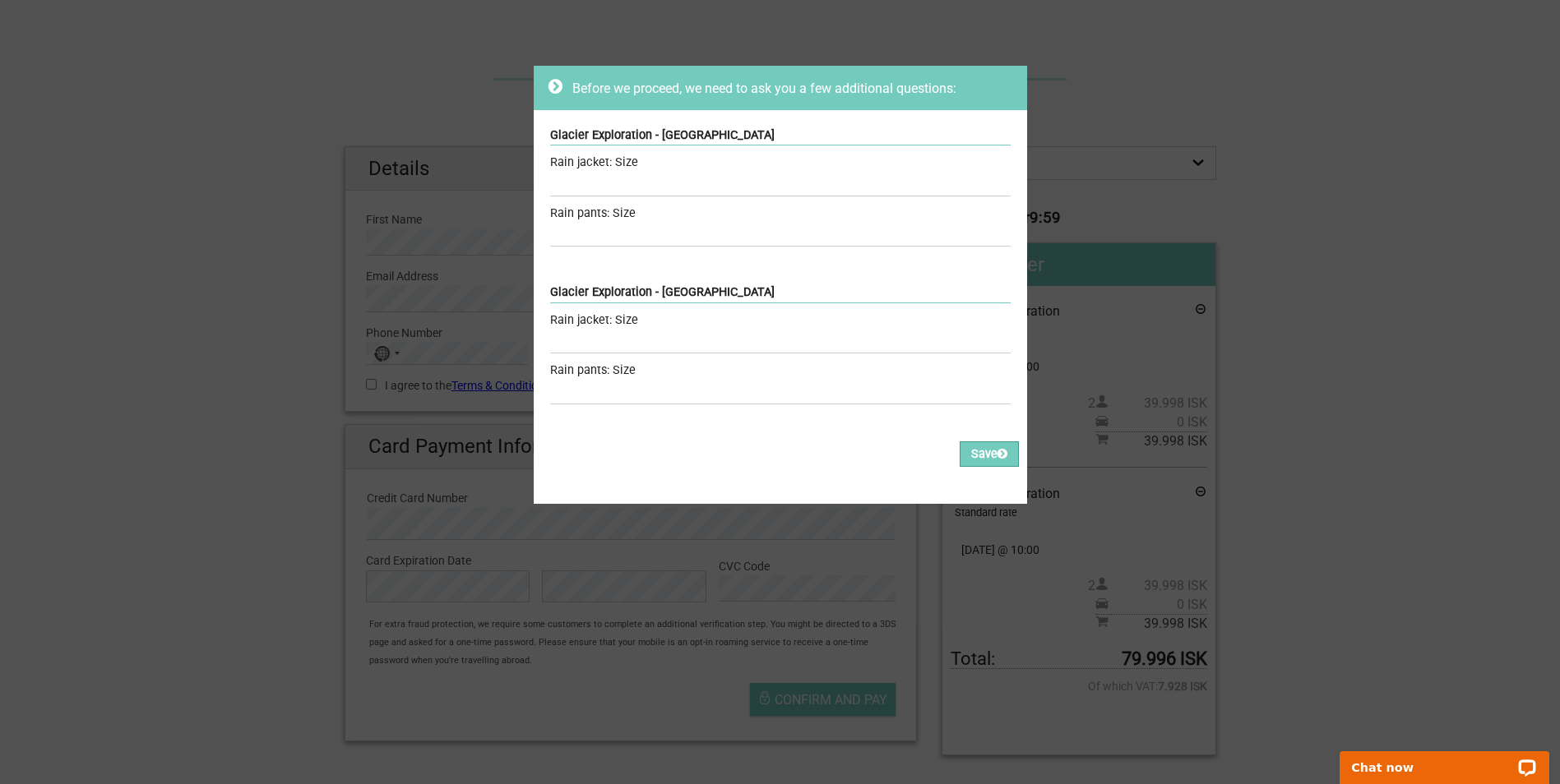
click at [653, 169] on div "Rain jacket: Size" at bounding box center [780, 162] width 460 height 18
click at [647, 176] on input "text" at bounding box center [780, 185] width 460 height 24
type input "M &L"
drag, startPoint x: 606, startPoint y: 231, endPoint x: 570, endPoint y: 238, distance: 36.7
click at [570, 238] on input "M& L" at bounding box center [780, 235] width 460 height 24
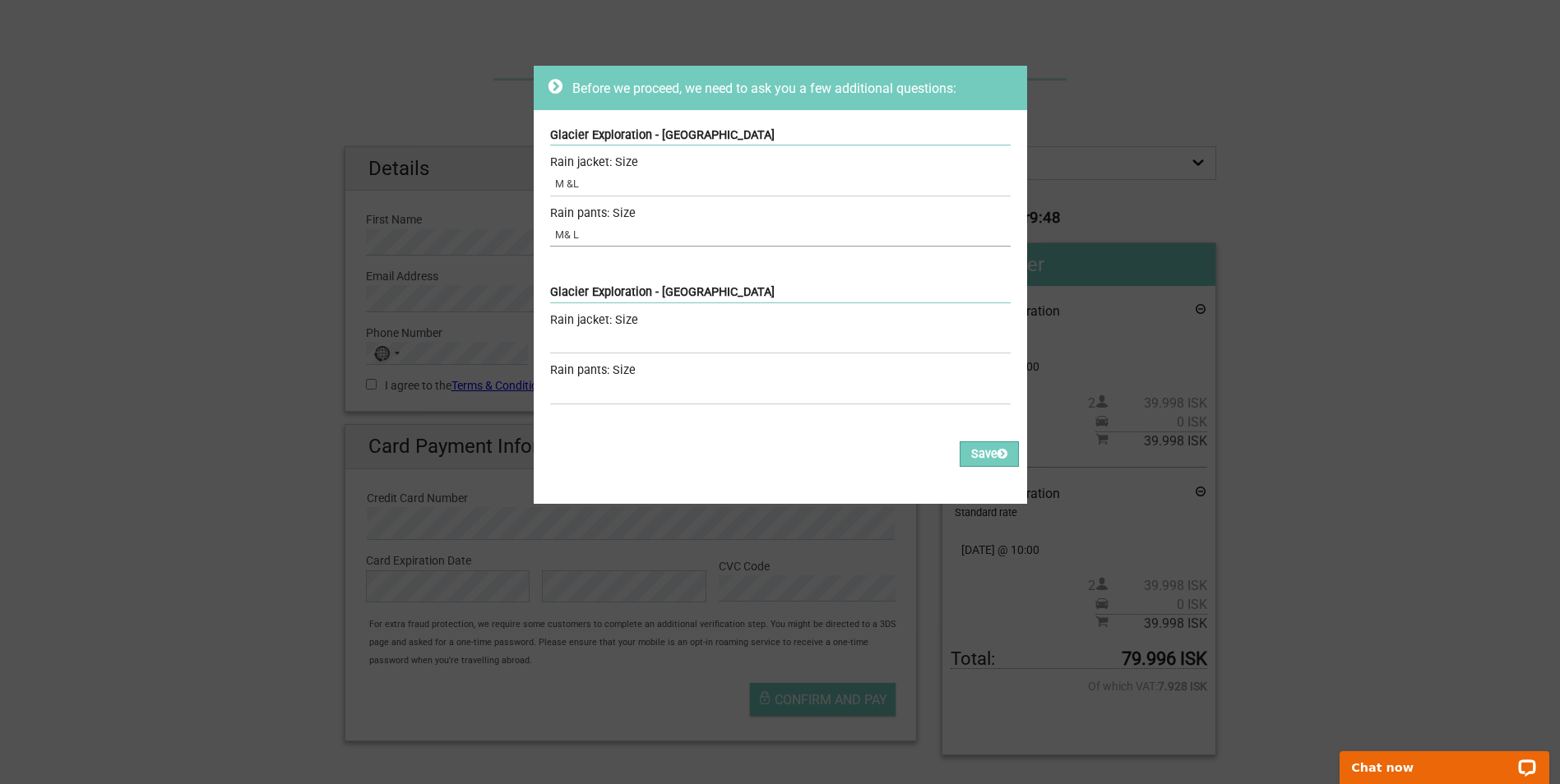
click at [571, 237] on input "M& L" at bounding box center [780, 235] width 460 height 24
type input "M"
click at [567, 183] on input "M &L" at bounding box center [780, 185] width 460 height 24
type input "L"
drag, startPoint x: 589, startPoint y: 235, endPoint x: 521, endPoint y: 241, distance: 68.3
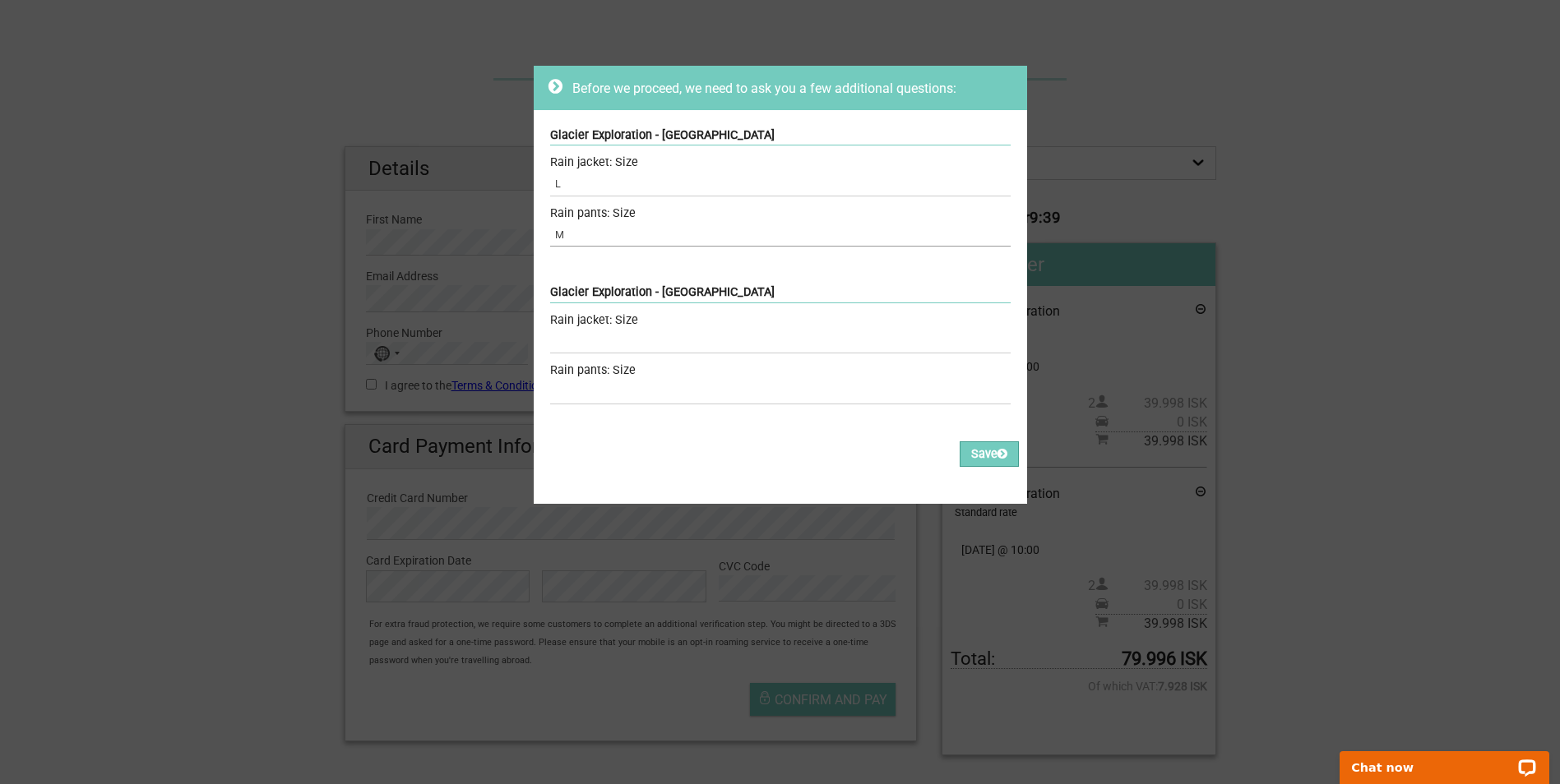
click at [521, 241] on div "Before we proceed, we need to ask you a few additional questions: Glacier Explo…" at bounding box center [780, 392] width 1560 height 784
type input "l"
type input "K"
type input "L"
click at [606, 314] on div "Rain jacket: Size" at bounding box center [780, 320] width 460 height 18
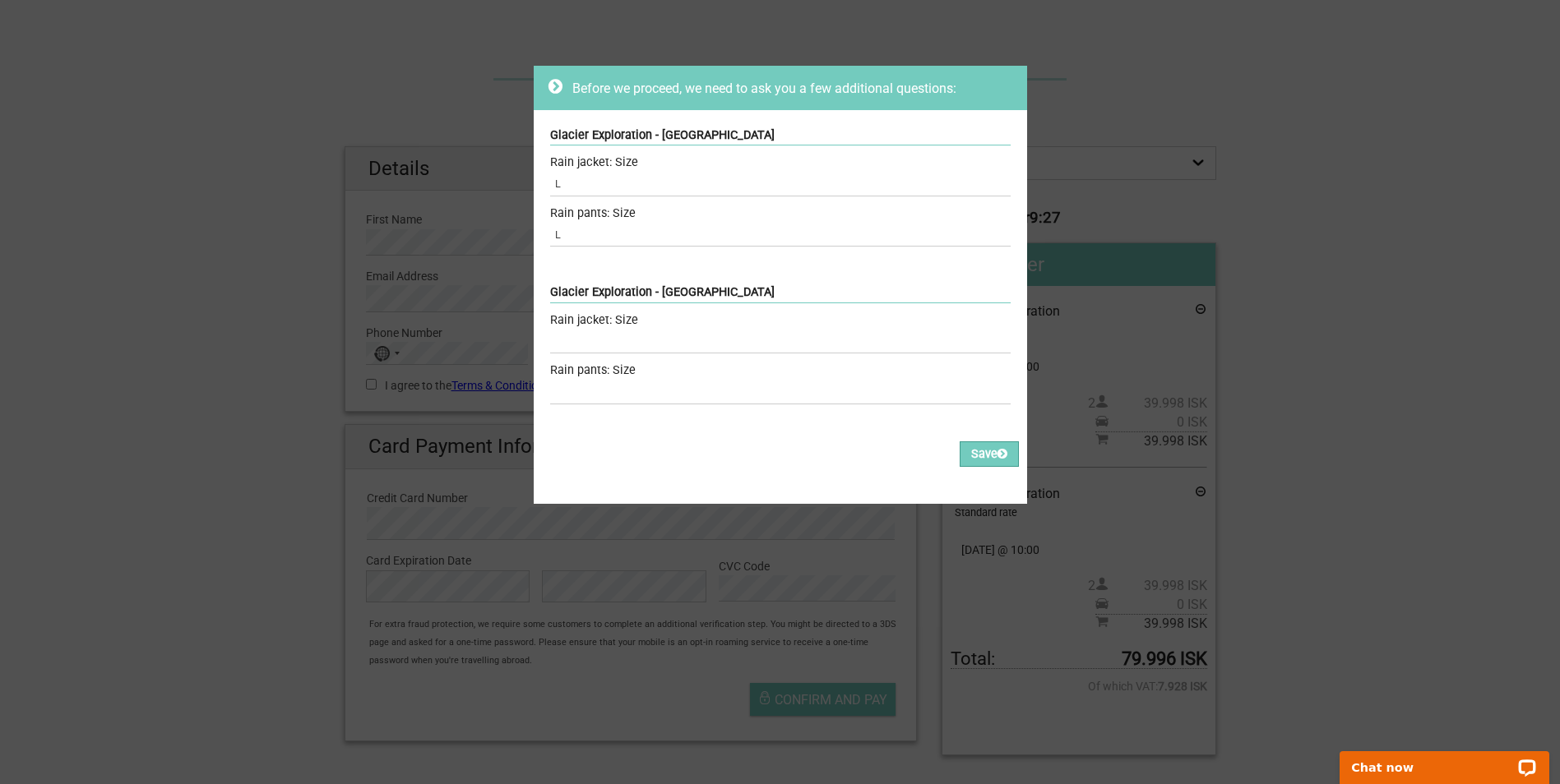
drag, startPoint x: 641, startPoint y: 320, endPoint x: 502, endPoint y: 321, distance: 139.0
click at [502, 321] on div "Before we proceed, we need to ask you a few additional questions: Glacier Explo…" at bounding box center [780, 392] width 1560 height 784
drag, startPoint x: 502, startPoint y: 321, endPoint x: 735, endPoint y: 310, distance: 233.3
click at [735, 310] on div "Glacier Exploration - Sólheimajökull Rain jacket: Size Required Rain pants: Siz…" at bounding box center [780, 345] width 494 height 157
click at [659, 336] on input "text" at bounding box center [780, 342] width 460 height 24
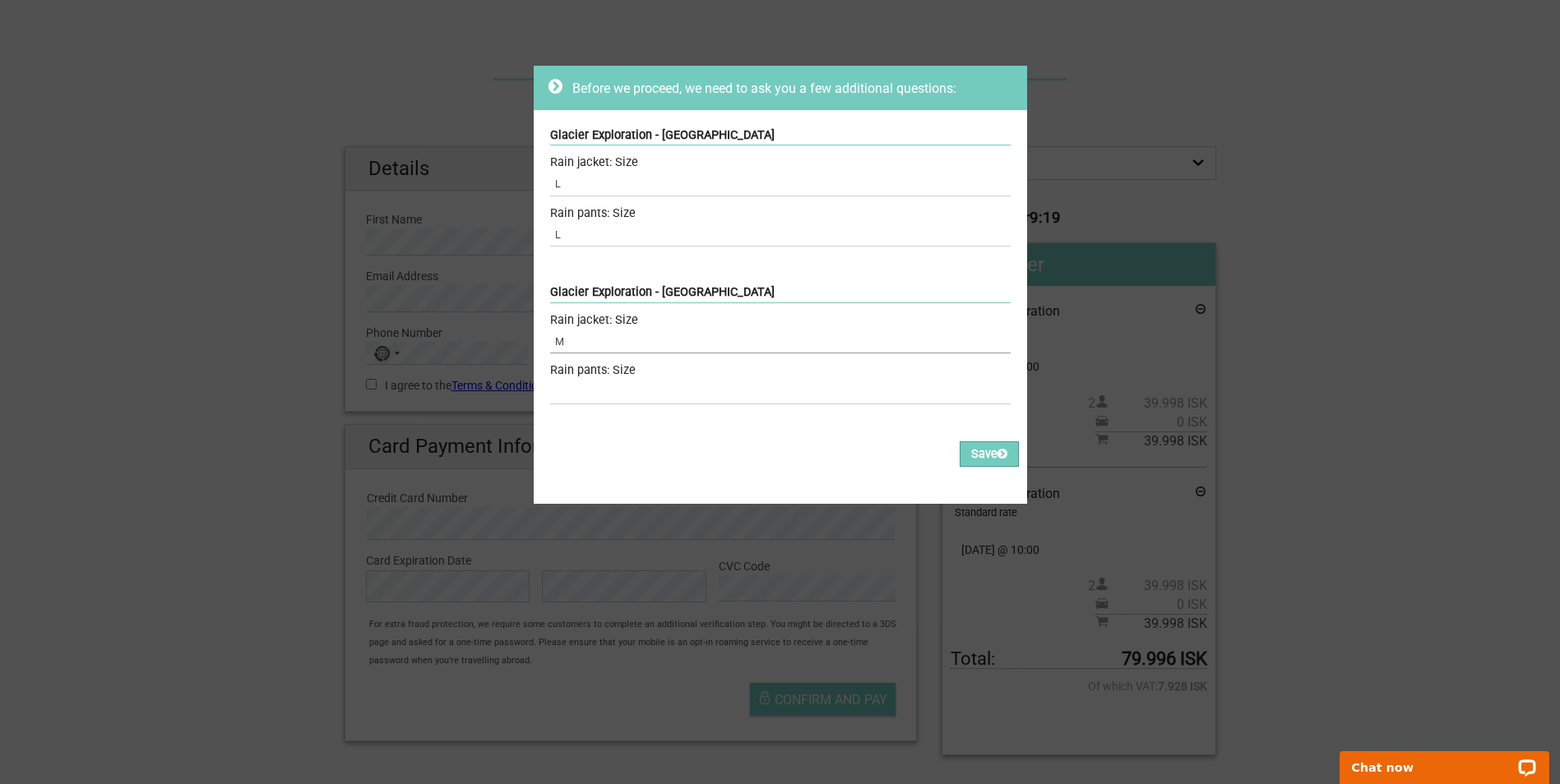
type input "M"
click at [639, 378] on div "Rain pants: Size" at bounding box center [780, 371] width 460 height 18
click at [616, 398] on input "text" at bounding box center [780, 393] width 460 height 24
type input "M"
click at [963, 442] on button "Save" at bounding box center [989, 454] width 59 height 25
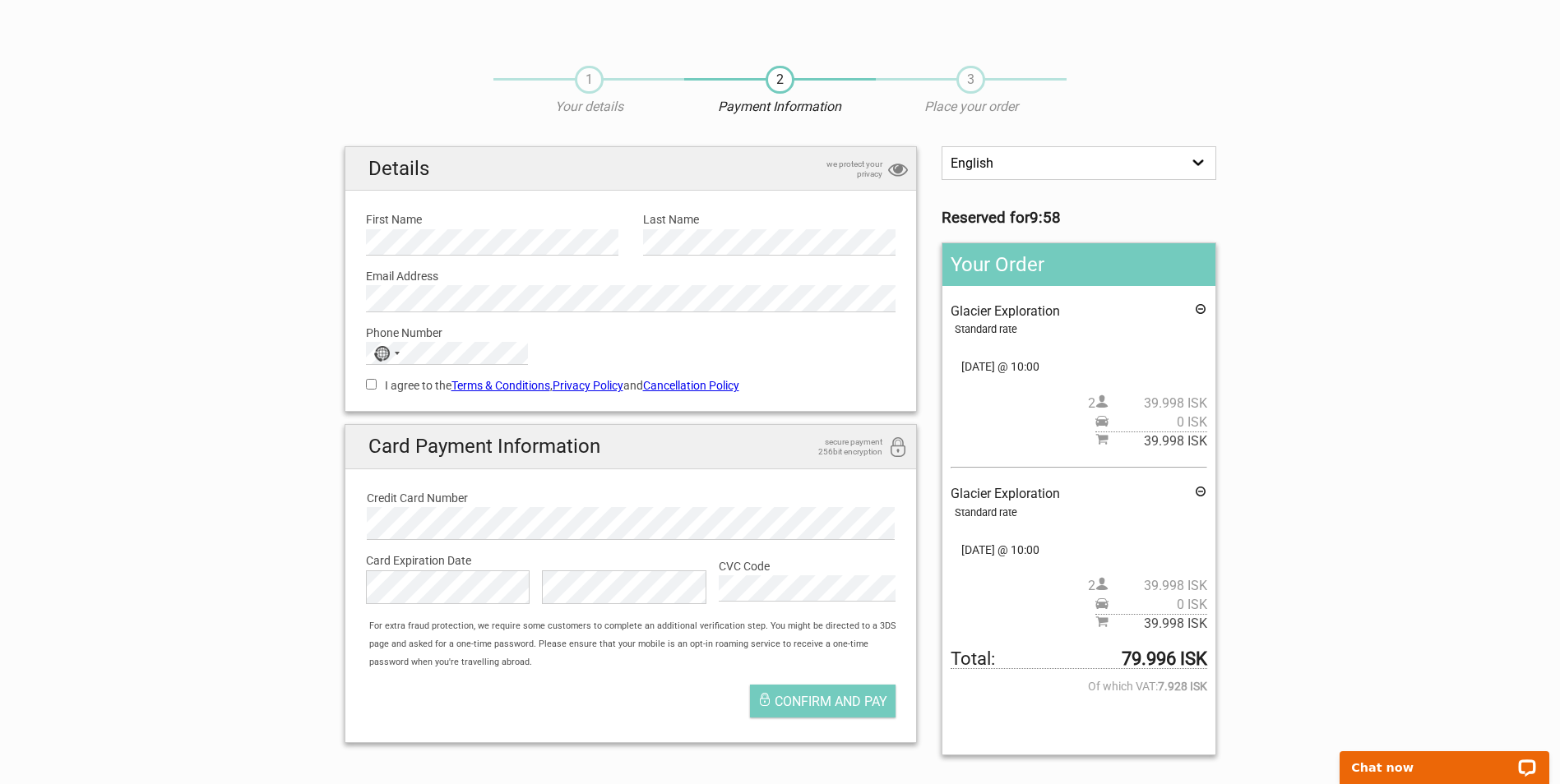
click at [396, 227] on label "First Name" at bounding box center [492, 219] width 252 height 18
click at [376, 383] on label "I agree to the Terms & Conditions , Privacy Policy and Cancellation Policy" at bounding box center [631, 385] width 530 height 18
click at [376, 383] on input "I agree to the Terms & Conditions , Privacy Policy and Cancellation Policy" at bounding box center [371, 384] width 10 height 10
checkbox input "true"
drag, startPoint x: 1028, startPoint y: 362, endPoint x: 888, endPoint y: 356, distance: 140.1
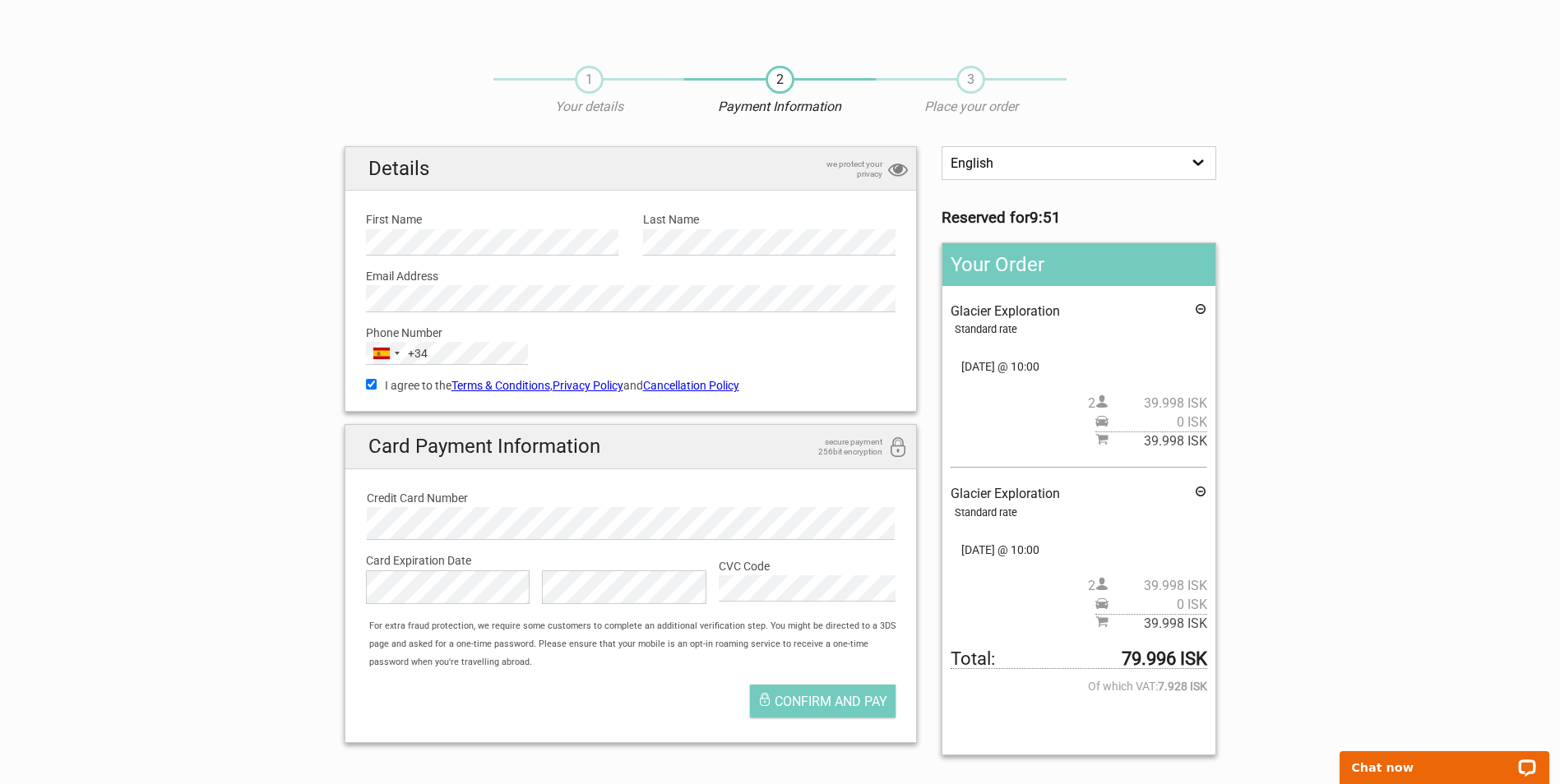
click at [888, 356] on div "English Español Deutsch Reserved for 9:51 Your Order Glacier Exploration Standa…" at bounding box center [780, 457] width 896 height 622
drag, startPoint x: 888, startPoint y: 356, endPoint x: 997, endPoint y: 357, distance: 109.0
click at [997, 357] on span "04.Sep 2025 @ 10:00" at bounding box center [1078, 366] width 256 height 18
click at [1202, 310] on icon at bounding box center [1201, 311] width 13 height 18
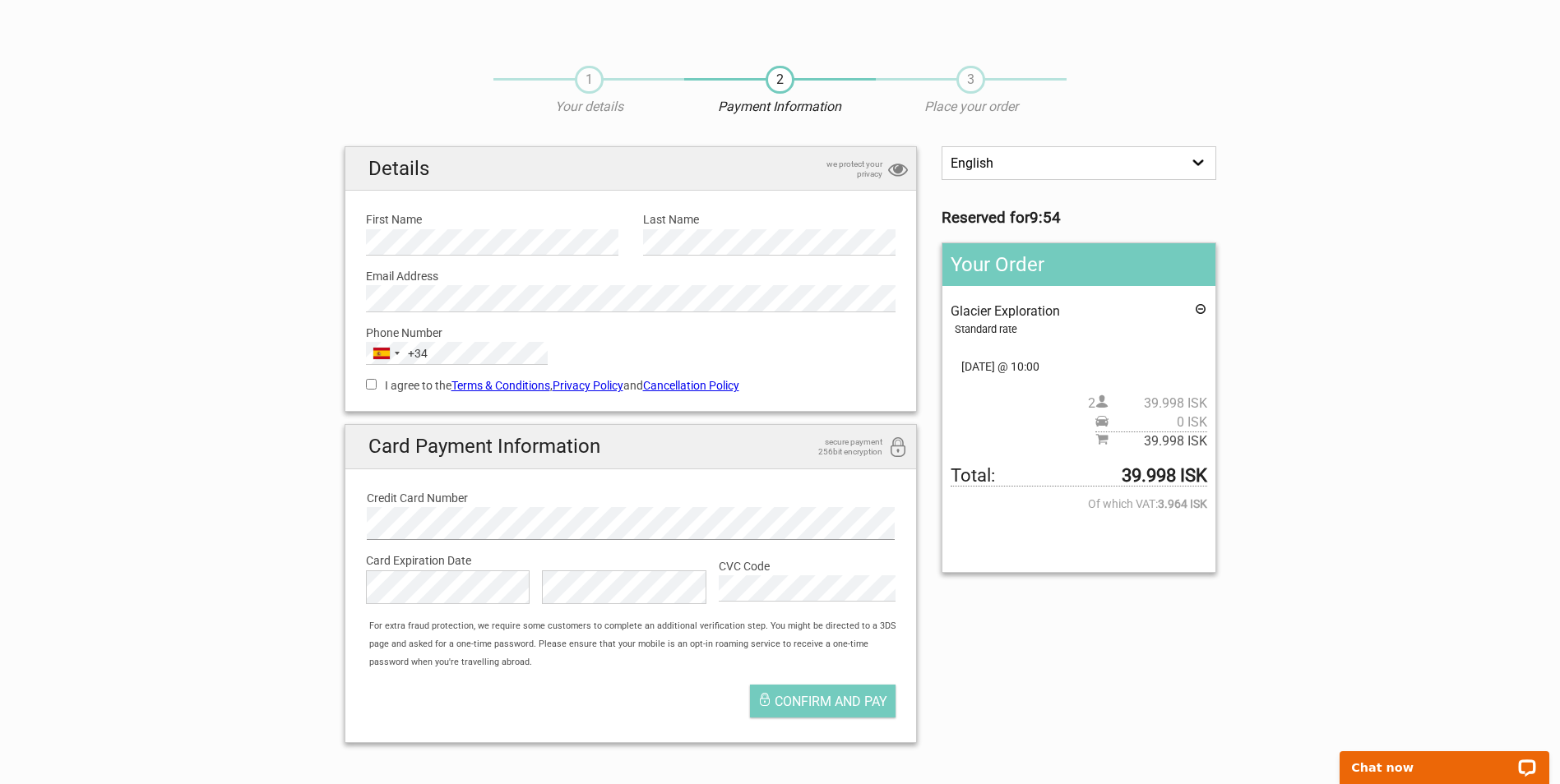
click at [364, 511] on div "Credit Card Number Card Number is required" at bounding box center [631, 509] width 555 height 63
click at [345, 519] on div "Card Payment Information secure payment 256bit encryption Credit Card Number Ca…" at bounding box center [631, 583] width 573 height 318
click at [366, 391] on label "I agree to the Terms & Conditions , Privacy Policy and Cancellation Policy" at bounding box center [631, 385] width 530 height 18
click at [366, 390] on input "I agree to the Terms & Conditions , Privacy Policy and Cancellation Policy" at bounding box center [371, 384] width 10 height 10
checkbox input "true"
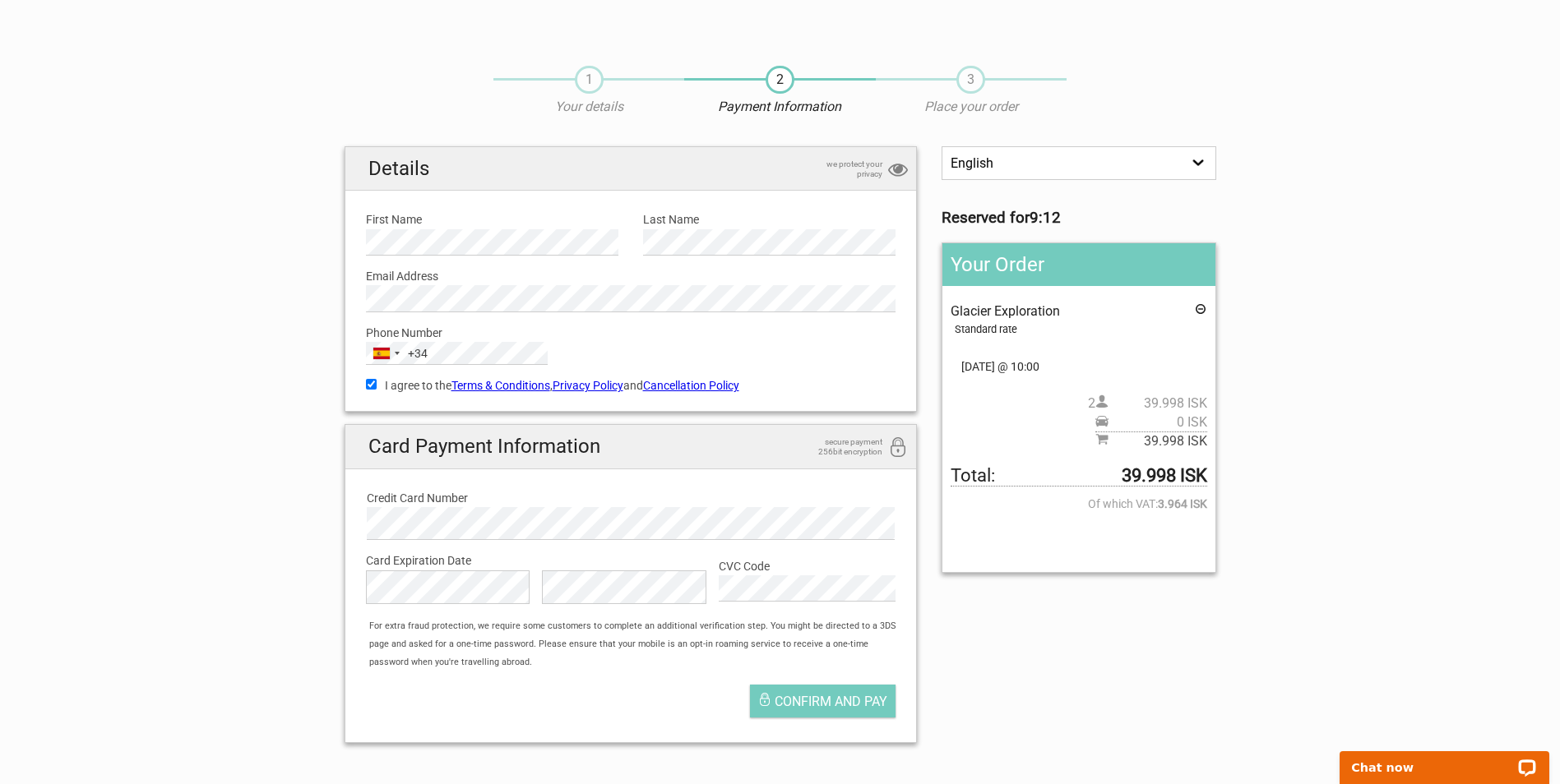
click at [594, 625] on div "For extra fraud protection, we require some customers to complete an additional…" at bounding box center [639, 645] width 555 height 55
click at [813, 691] on button "Confirm and pay" at bounding box center [822, 701] width 146 height 33
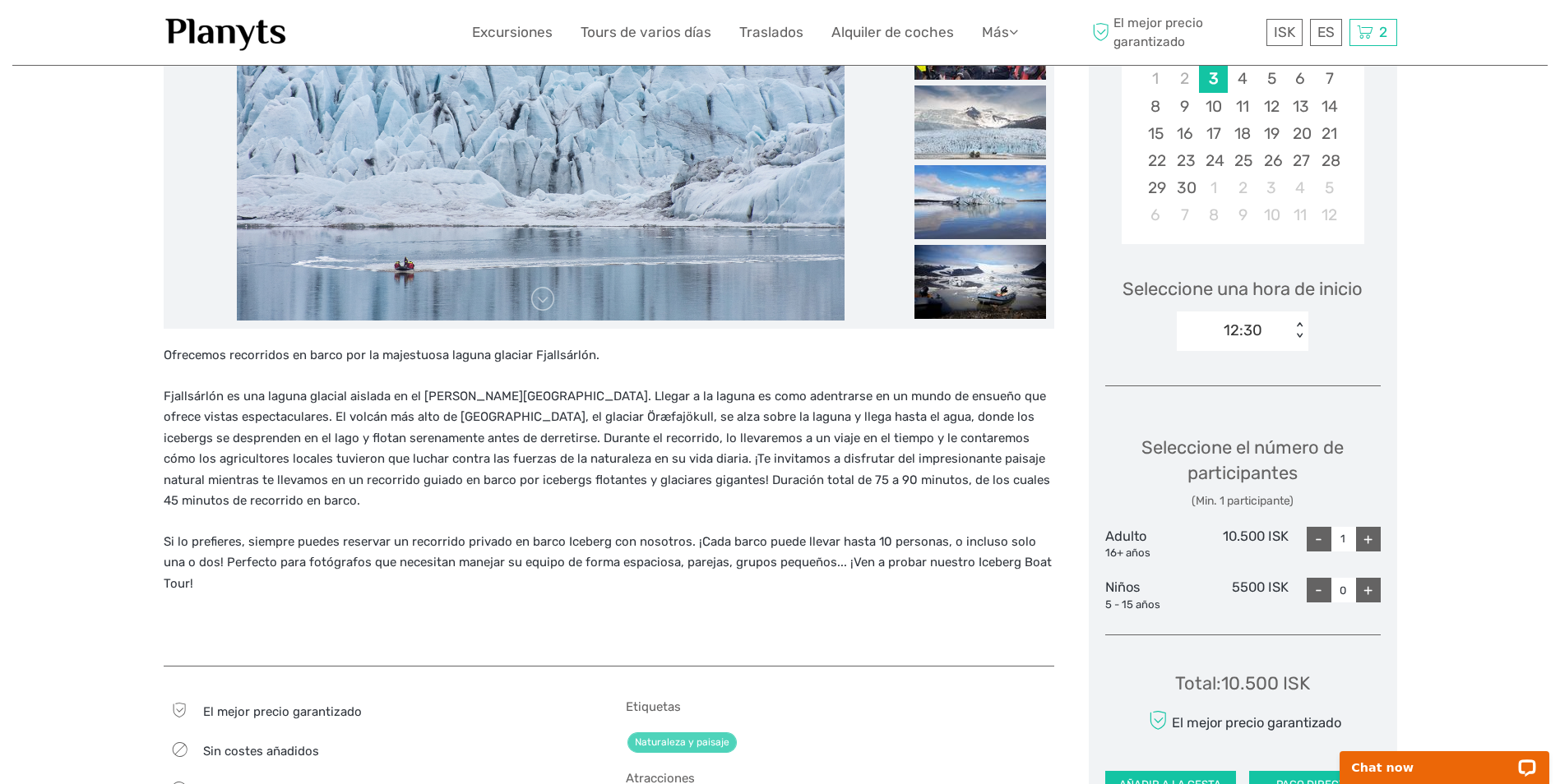
scroll to position [411, 0]
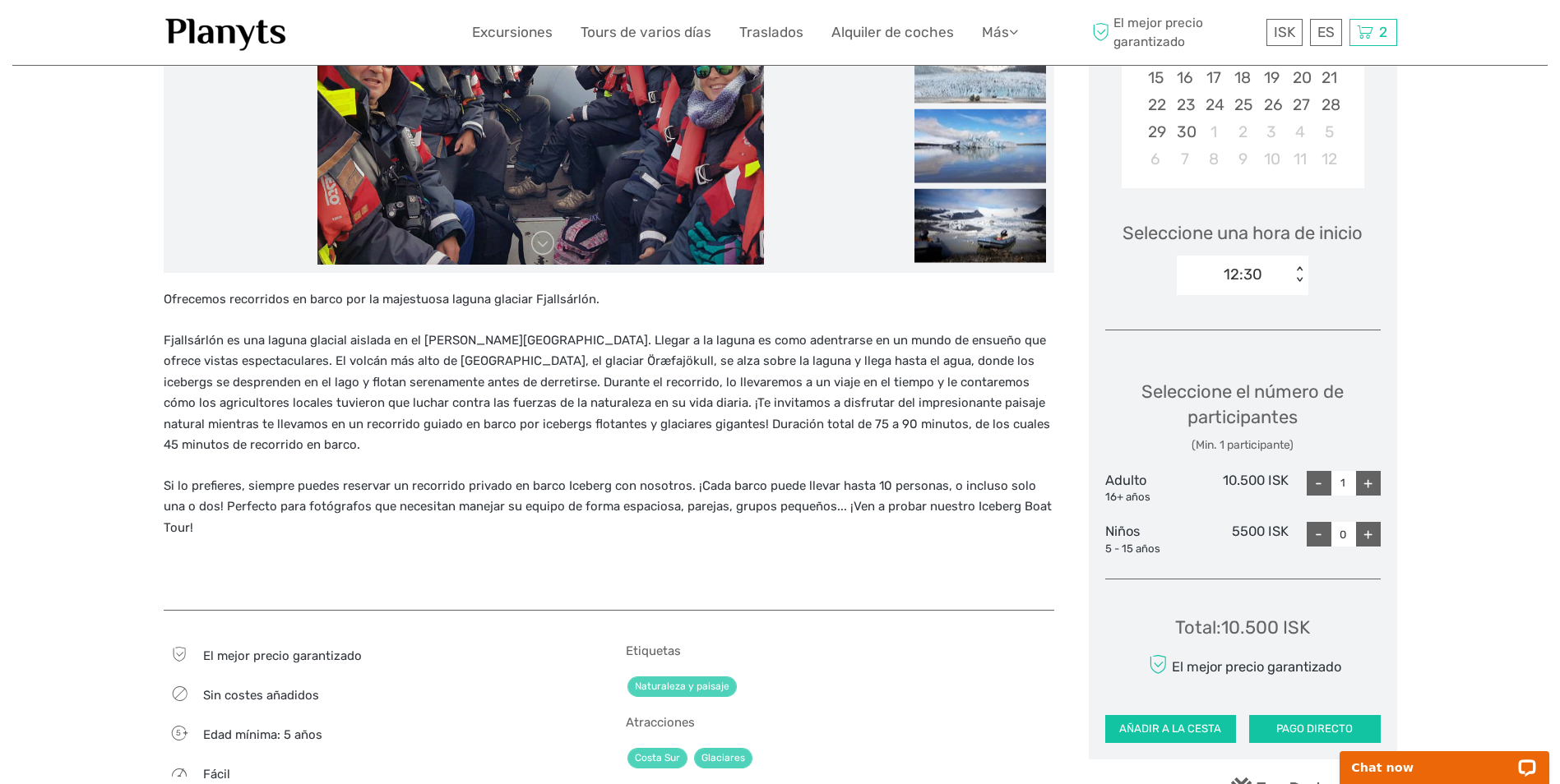
click at [1368, 483] on div "+" at bounding box center [1369, 483] width 24 height 24
type input "2"
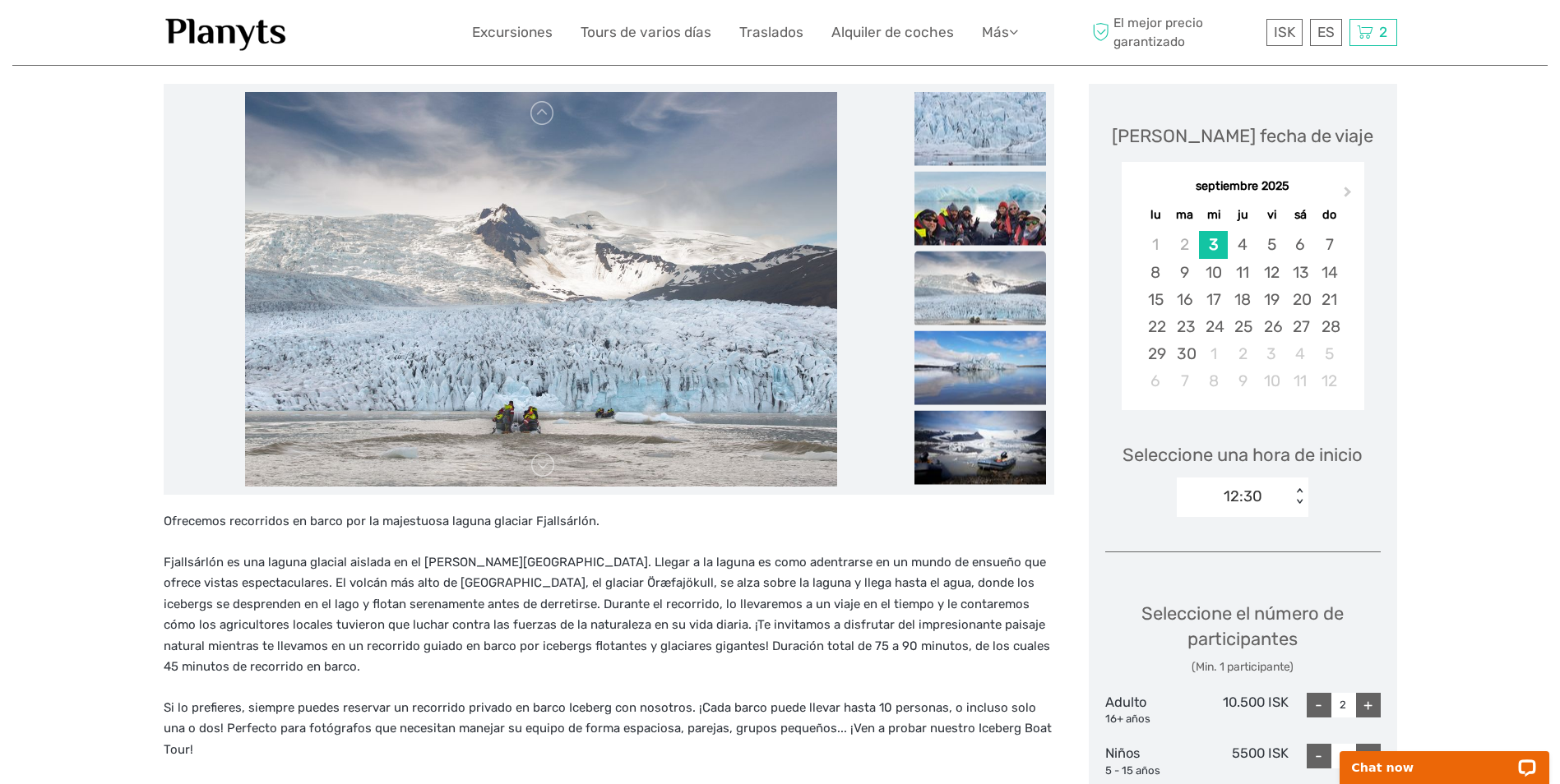
scroll to position [164, 0]
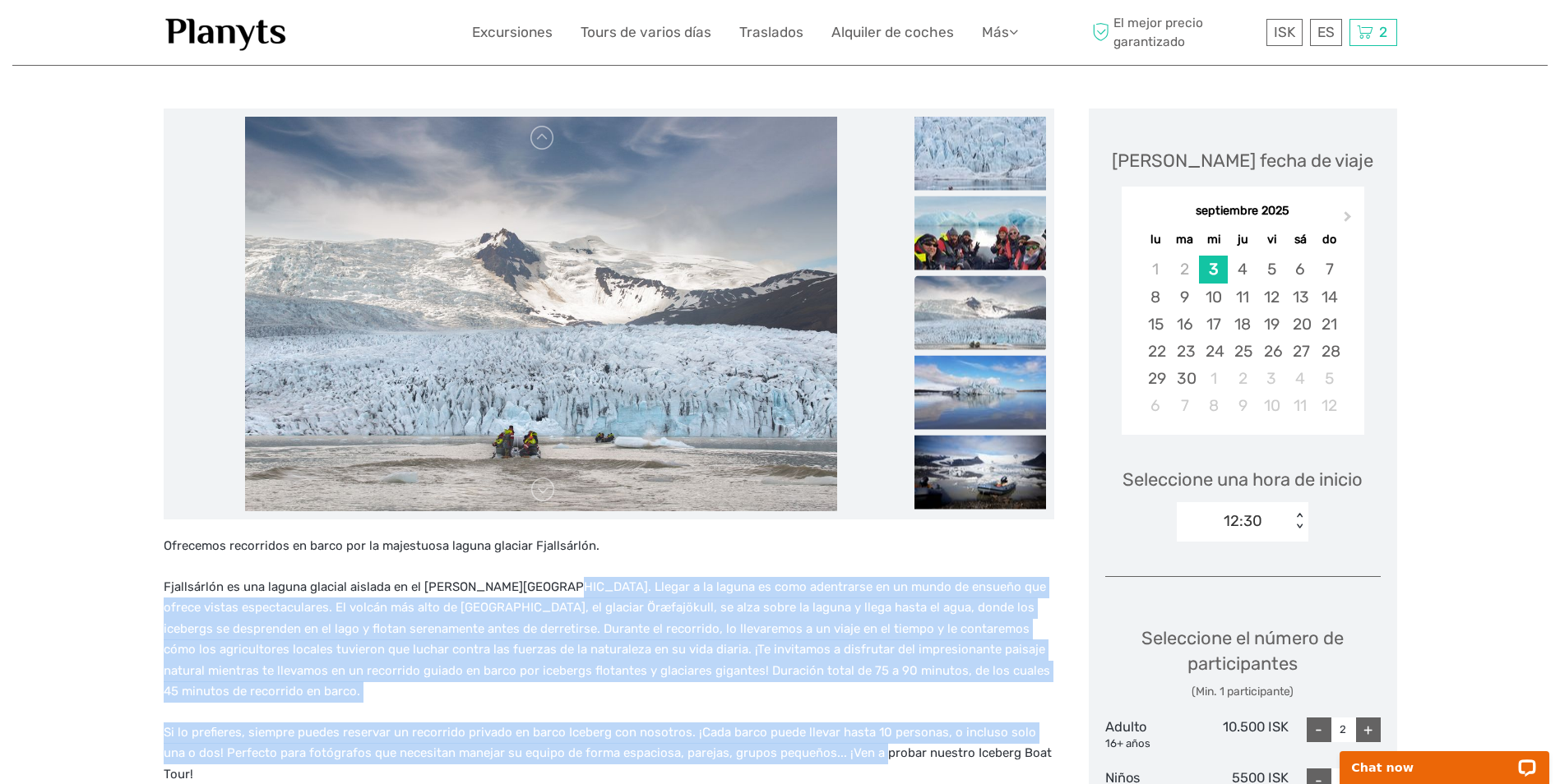
drag, startPoint x: 537, startPoint y: 576, endPoint x: 853, endPoint y: 738, distance: 355.1
click at [853, 738] on div "Ofrecemos recorridos en barco por la majestuosa laguna glaciar Fjallsárlón. Fja…" at bounding box center [609, 688] width 891 height 304
click at [853, 739] on p "Si lo prefieres, siempre puedes reservar un recorrido privado en barco Iceberg …" at bounding box center [609, 754] width 891 height 63
drag, startPoint x: 853, startPoint y: 739, endPoint x: 429, endPoint y: 574, distance: 455.0
click at [429, 574] on div "Ofrecemos recorridos en barco por la majestuosa laguna glaciar Fjallsárlón. Fja…" at bounding box center [609, 688] width 891 height 304
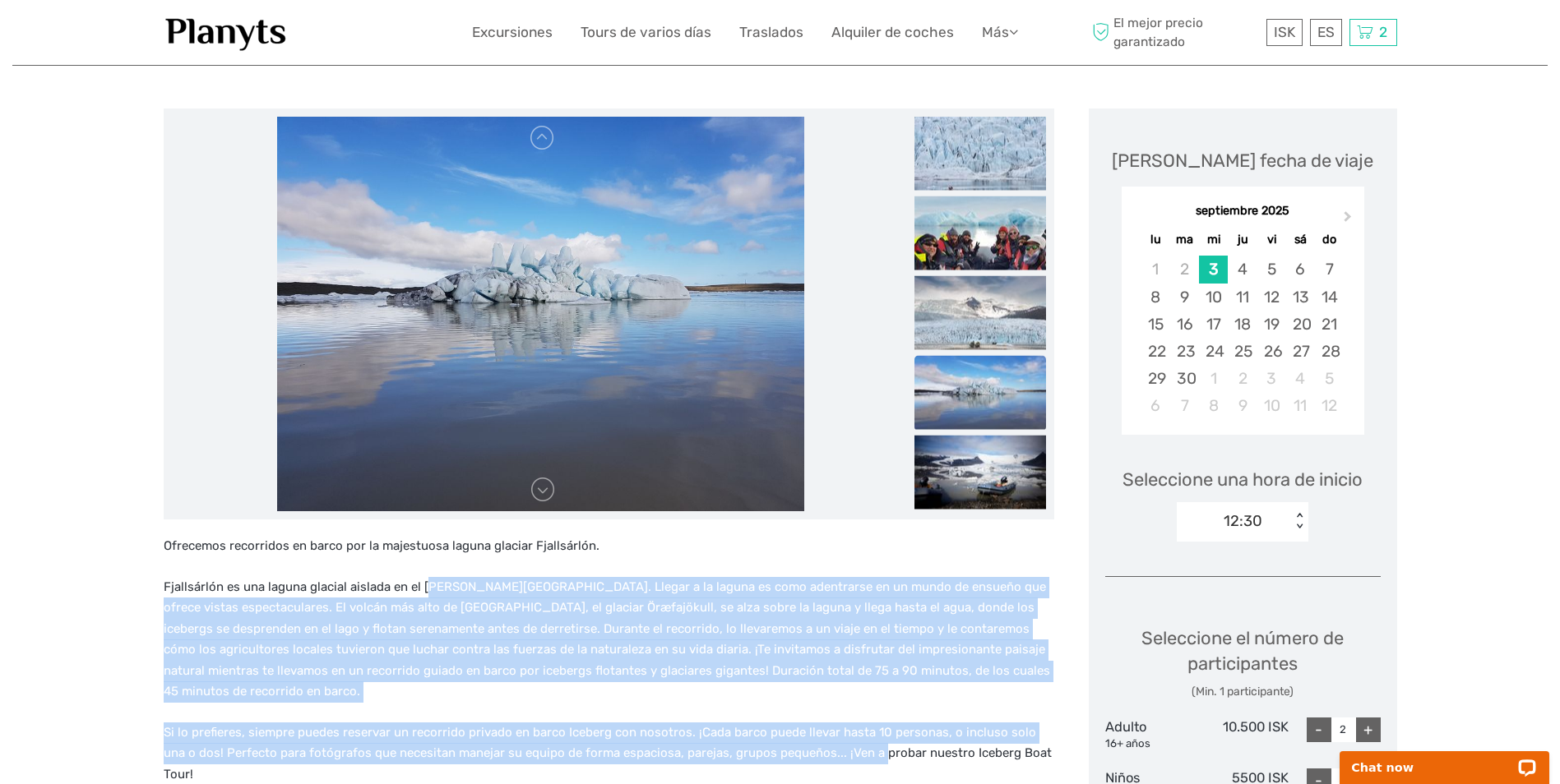
drag, startPoint x: 429, startPoint y: 574, endPoint x: 359, endPoint y: 610, distance: 78.7
click at [428, 581] on p "Fjallsárlón es una laguna glacial aislada en el [PERSON_NAME][GEOGRAPHIC_DATA].…" at bounding box center [609, 639] width 891 height 126
click at [547, 491] on link at bounding box center [542, 490] width 26 height 26
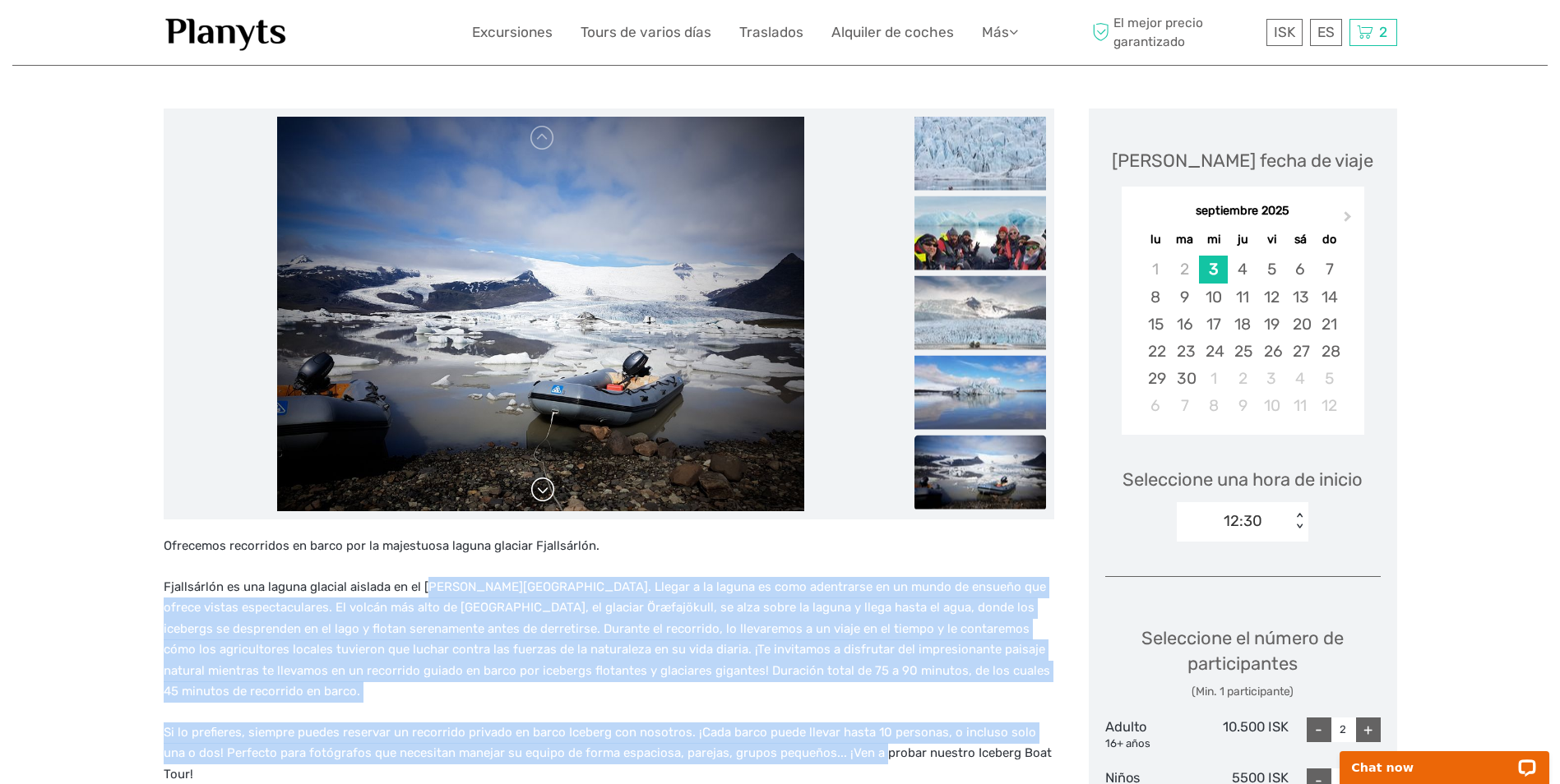
click at [547, 491] on link at bounding box center [542, 490] width 26 height 26
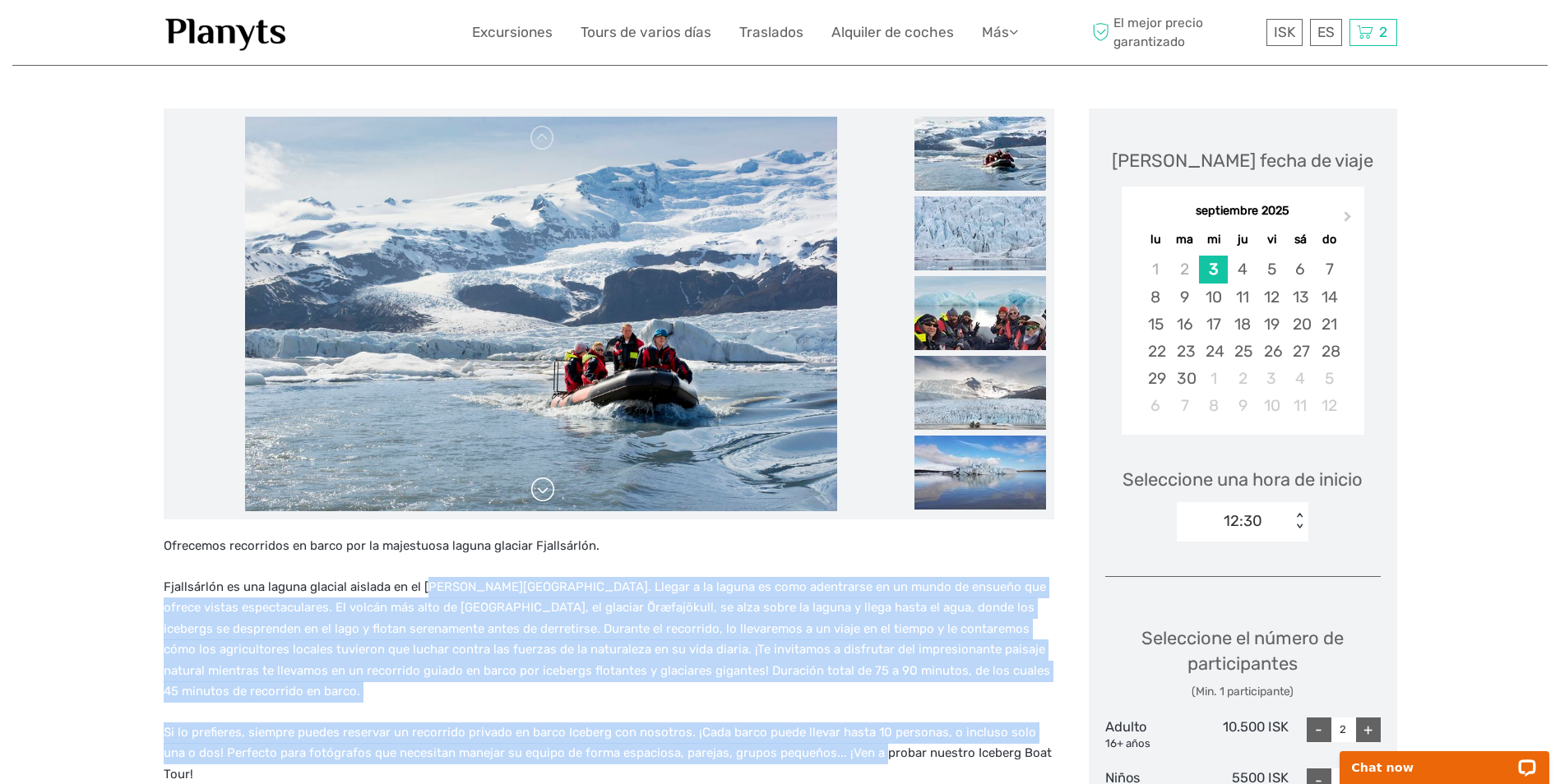
click at [547, 491] on link at bounding box center [542, 490] width 26 height 26
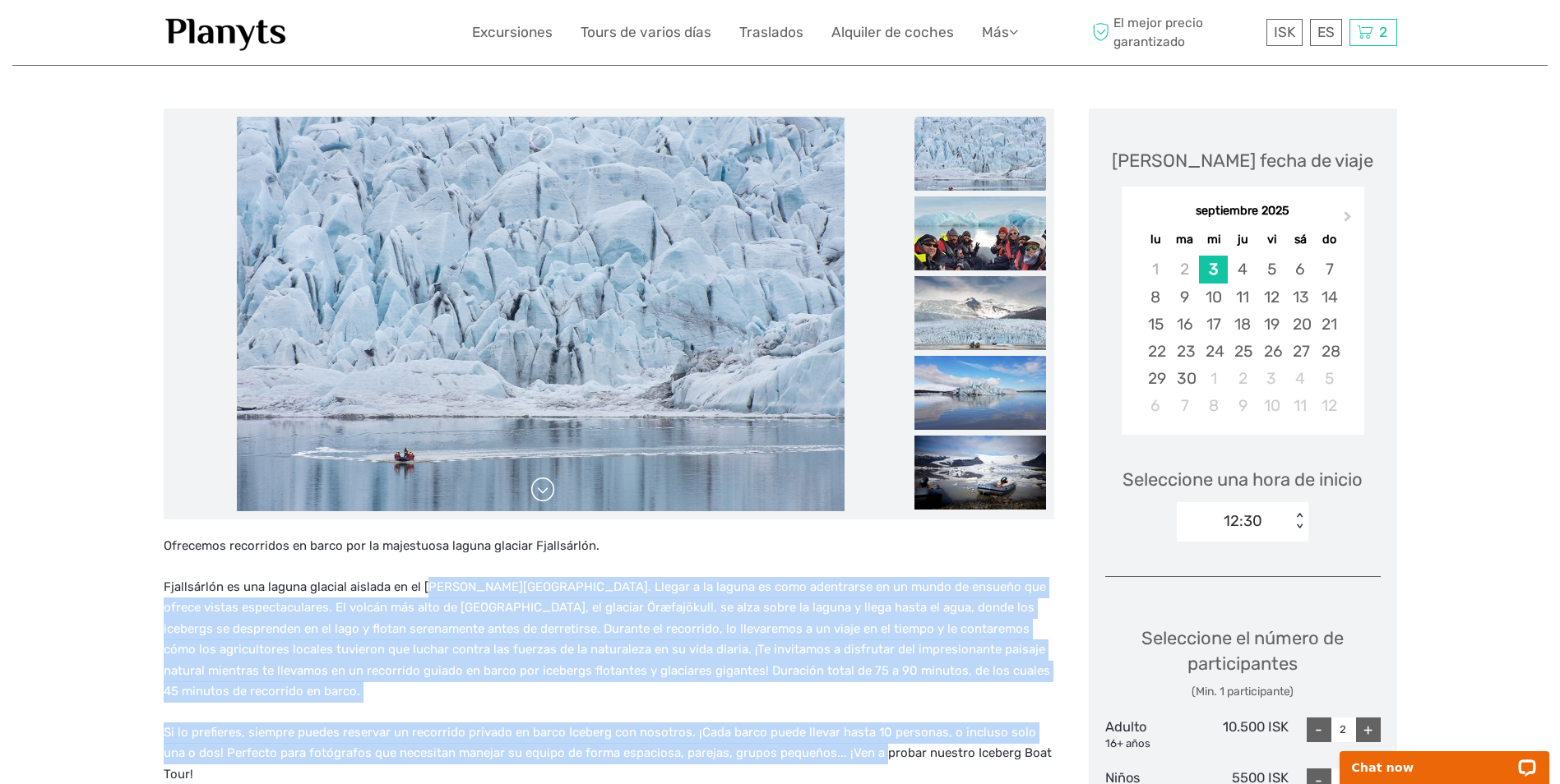
click at [547, 491] on link at bounding box center [542, 490] width 26 height 26
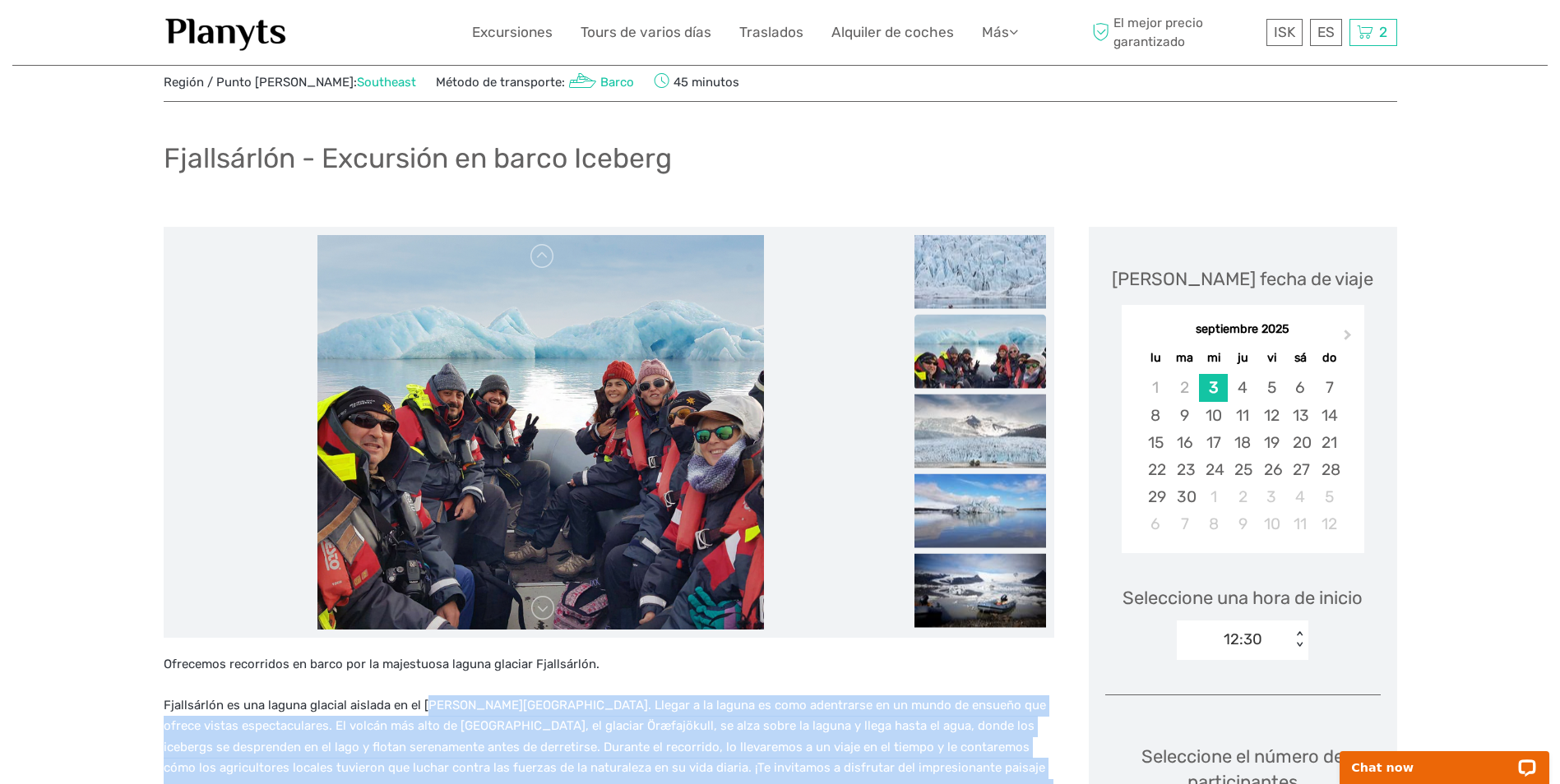
scroll to position [0, 0]
